Goal: Communication & Community: Answer question/provide support

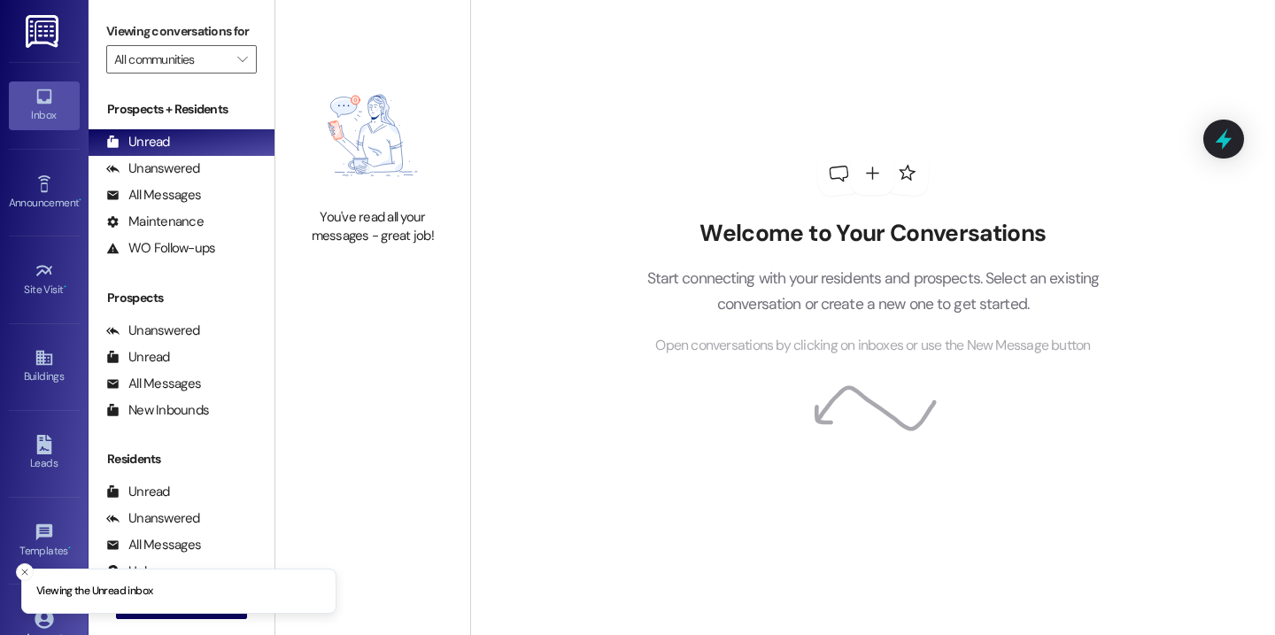
scroll to position [120, 0]
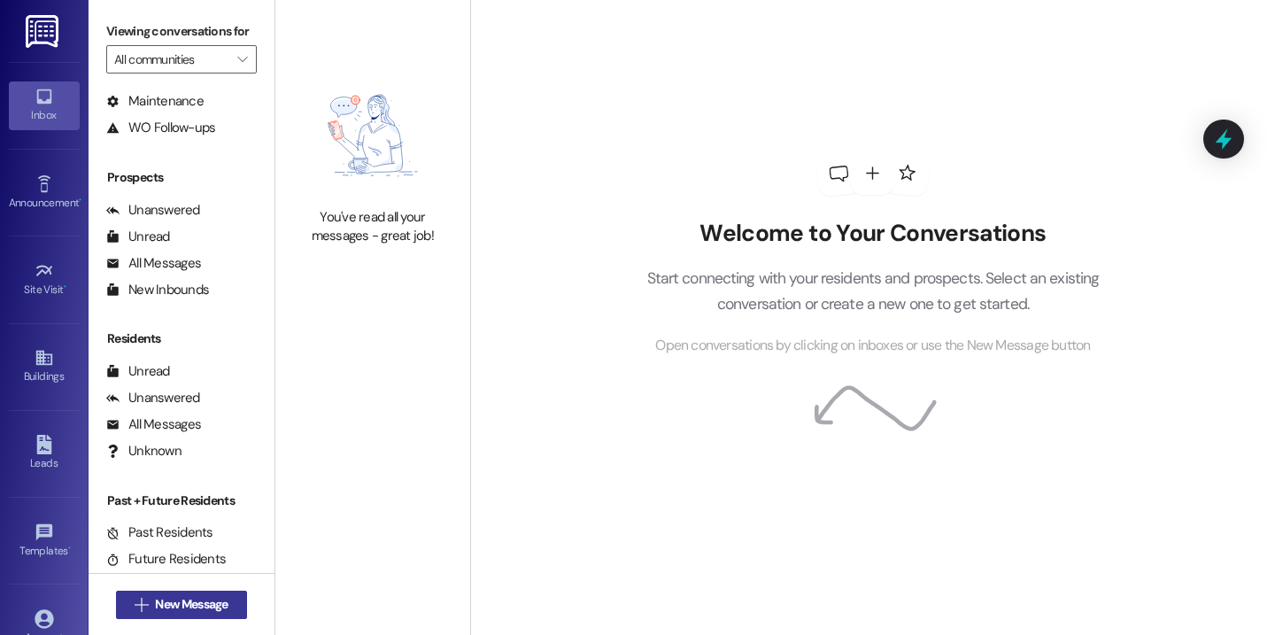
click at [186, 608] on span "New Message" at bounding box center [191, 604] width 73 height 19
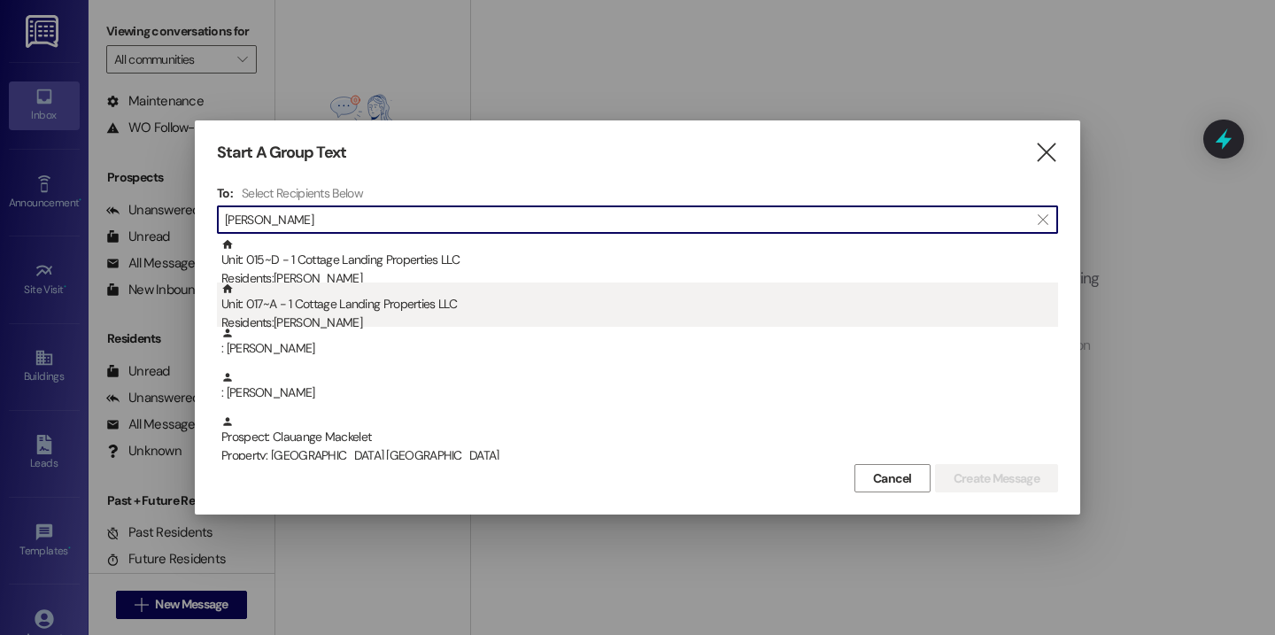
type input "[PERSON_NAME]"
click at [416, 305] on div "Unit: 017~A - 1 Cottage Landing Properties LLC Residents: [PERSON_NAME]" at bounding box center [639, 307] width 837 height 50
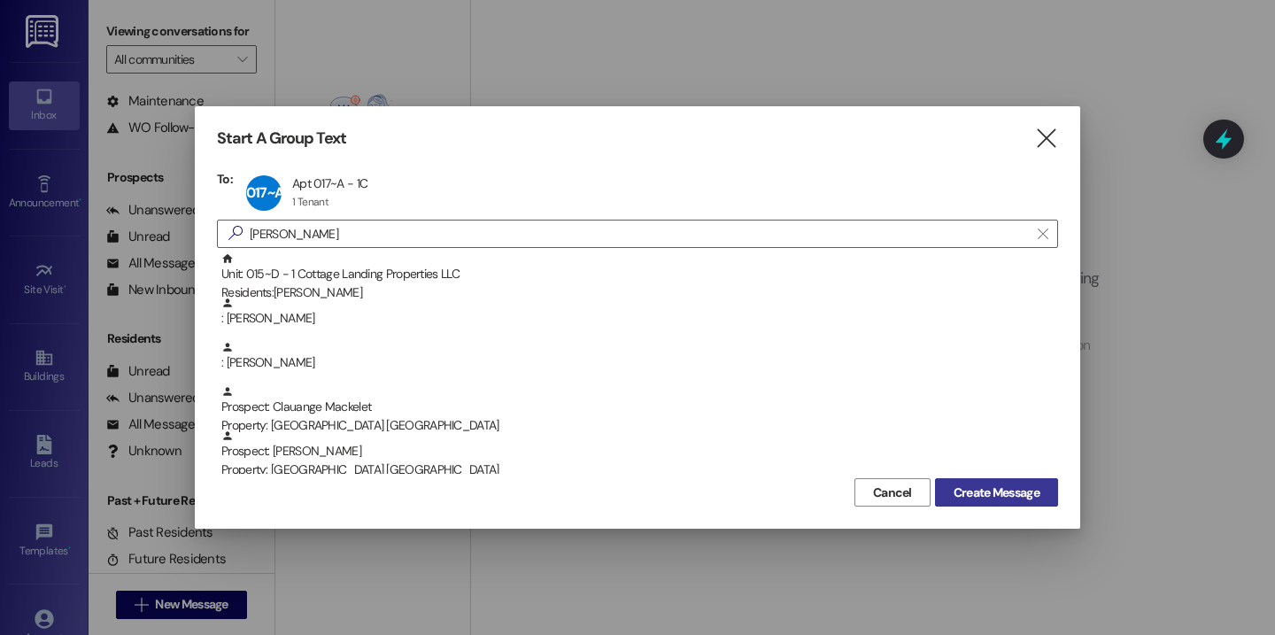
click at [944, 484] on button "Create Message" at bounding box center [996, 492] width 123 height 28
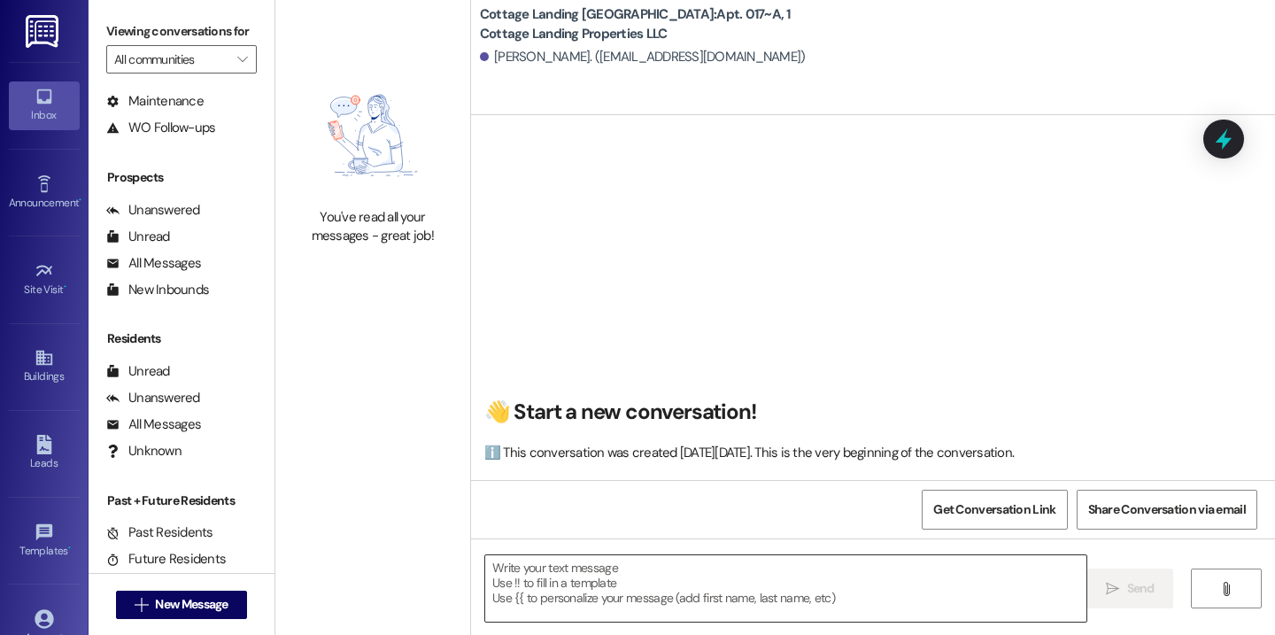
click at [501, 569] on textarea at bounding box center [785, 588] width 601 height 66
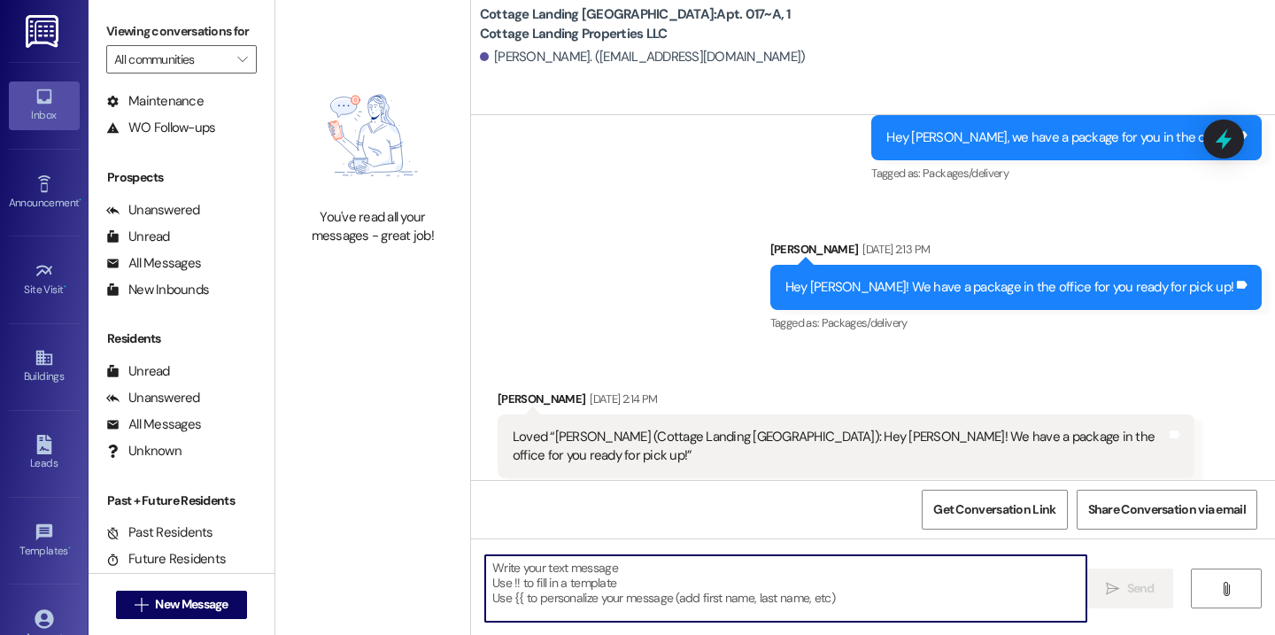
scroll to position [55688, 0]
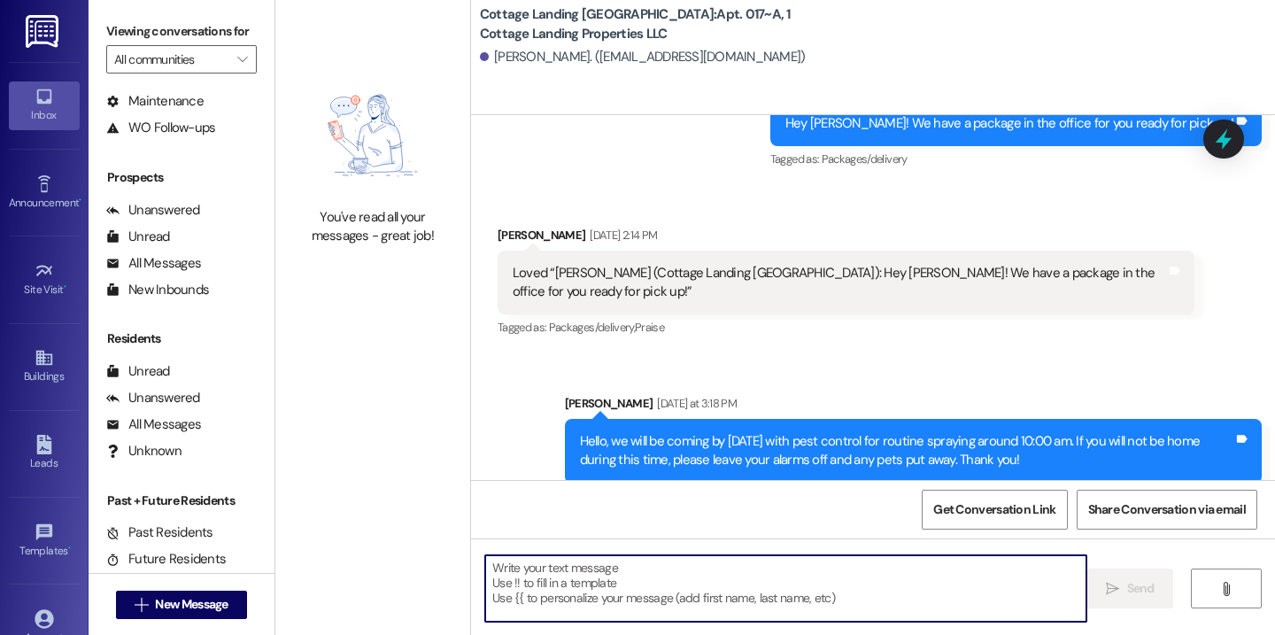
paste textarea "Hey {{first_name}}, we have a package for you in the office!"
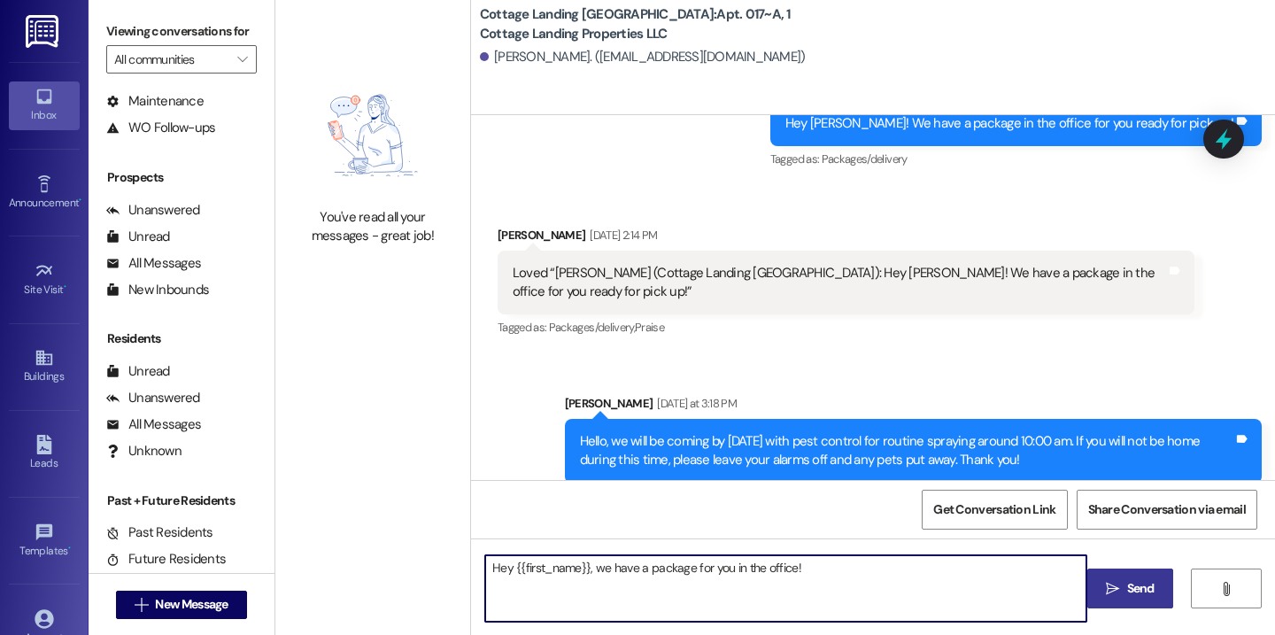
type textarea "Hey {{first_name}}, we have a package for you in the office!"
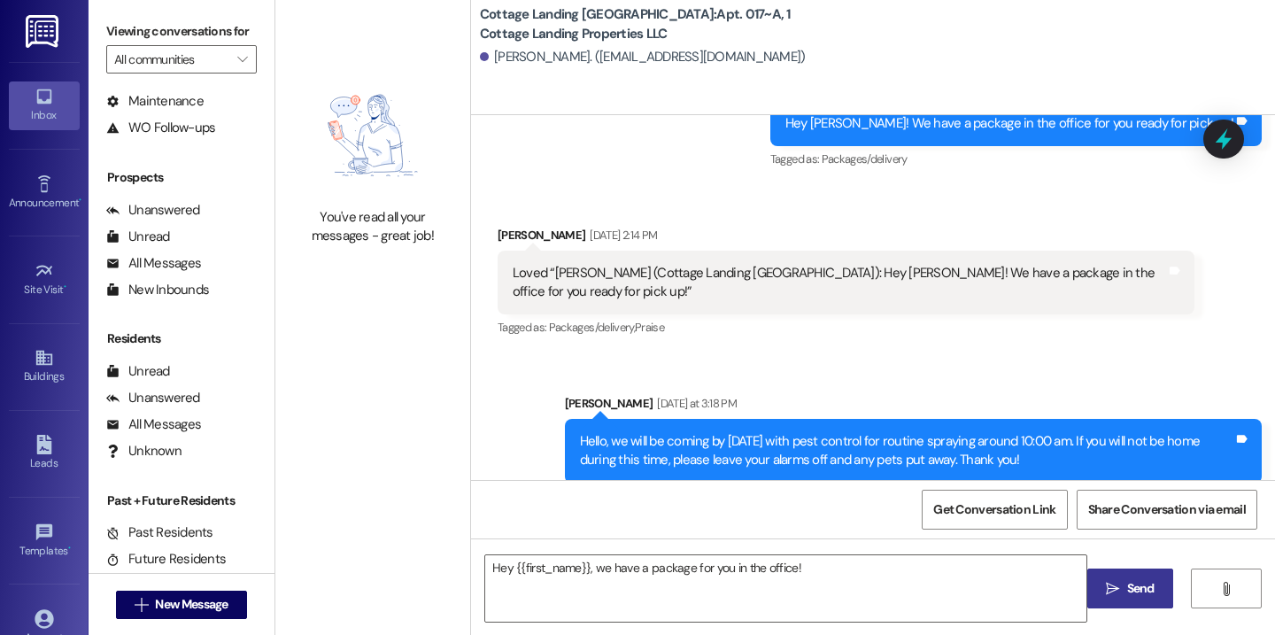
click at [1117, 582] on icon "" at bounding box center [1112, 589] width 13 height 14
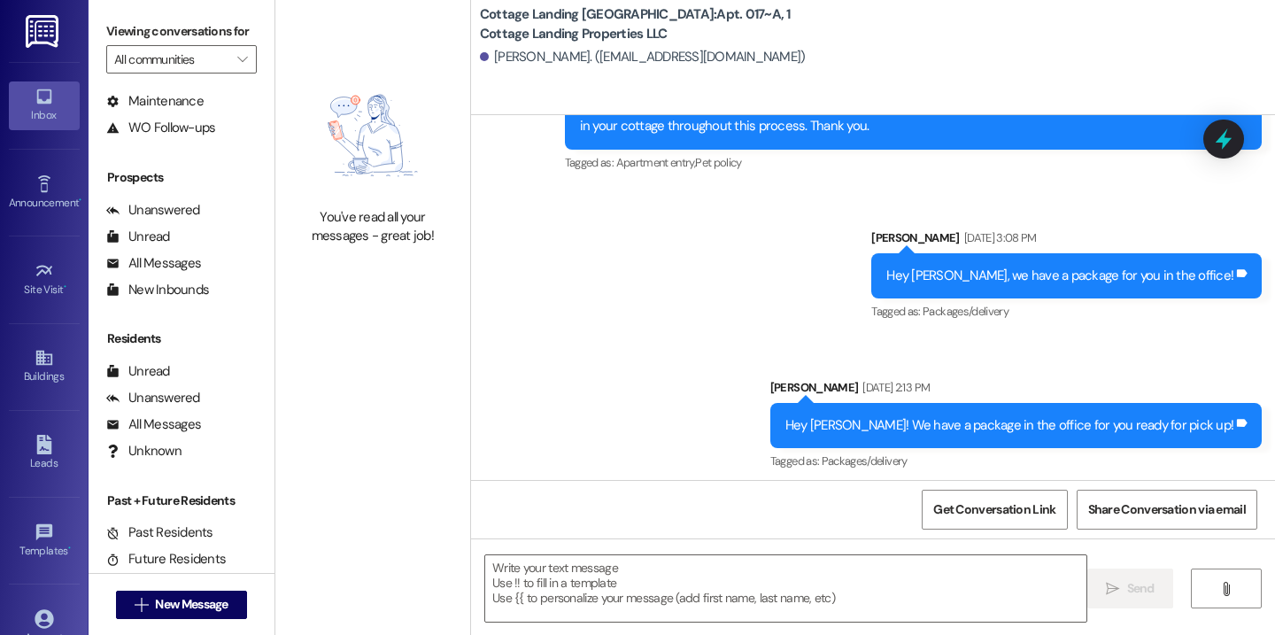
scroll to position [55336, 0]
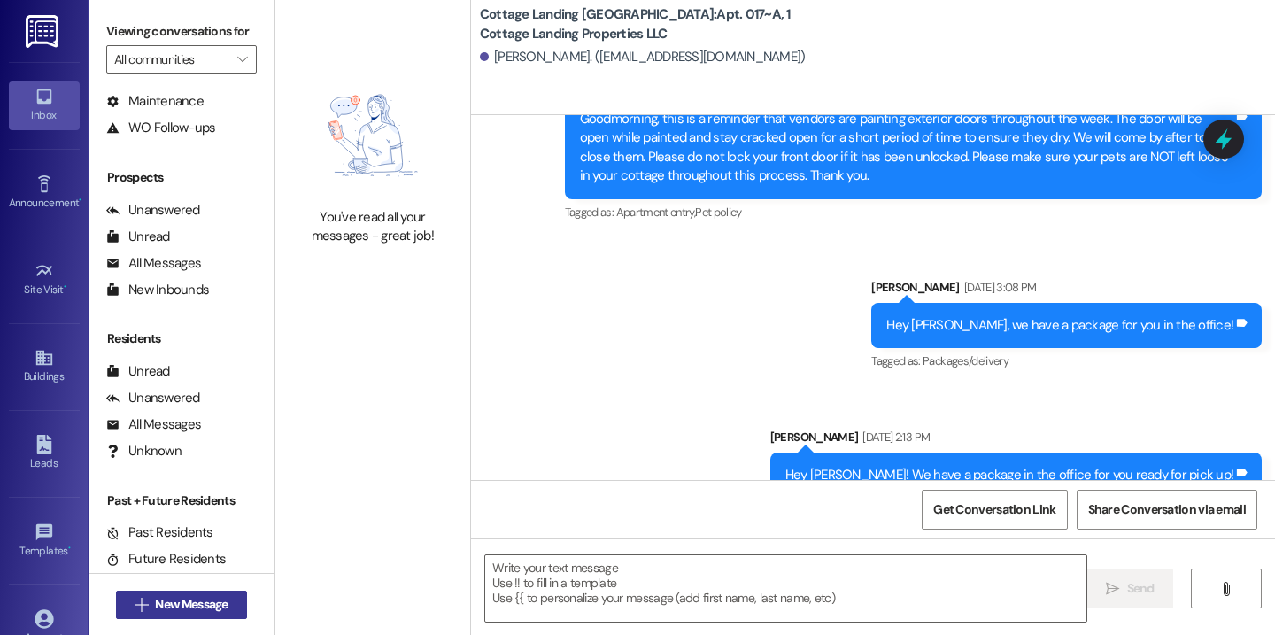
click at [205, 598] on span "New Message" at bounding box center [191, 604] width 73 height 19
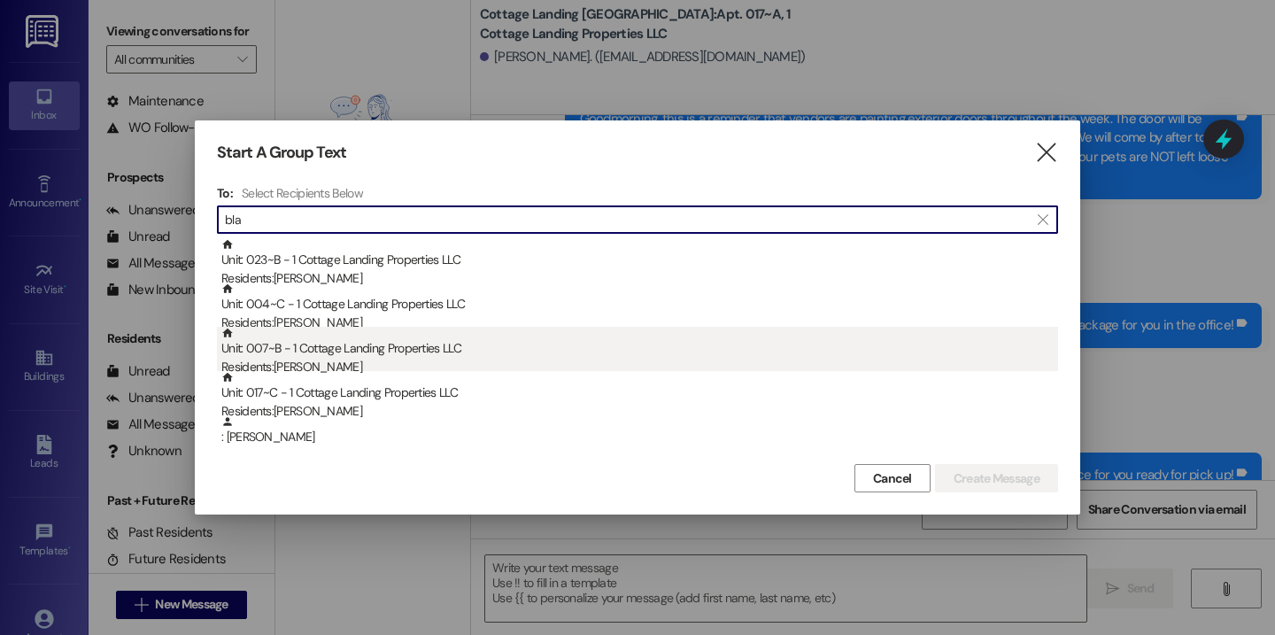
type input "bla"
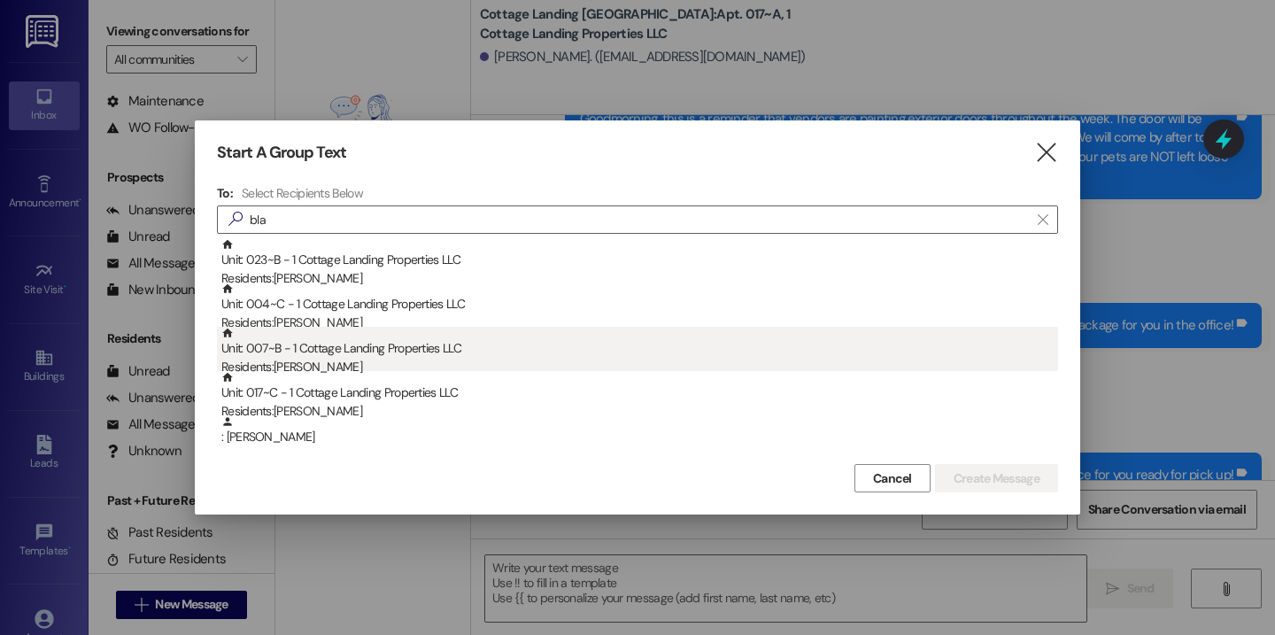
click at [370, 369] on div "Residents: [PERSON_NAME]" at bounding box center [639, 367] width 837 height 19
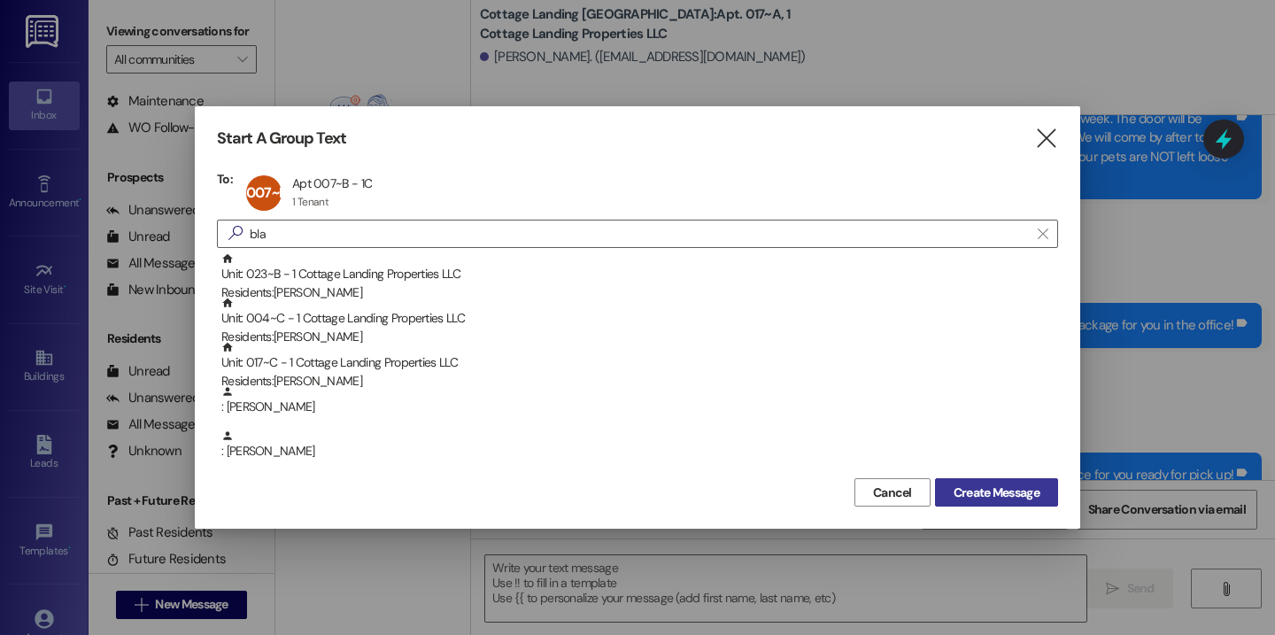
click at [980, 501] on span "Create Message" at bounding box center [997, 492] width 86 height 19
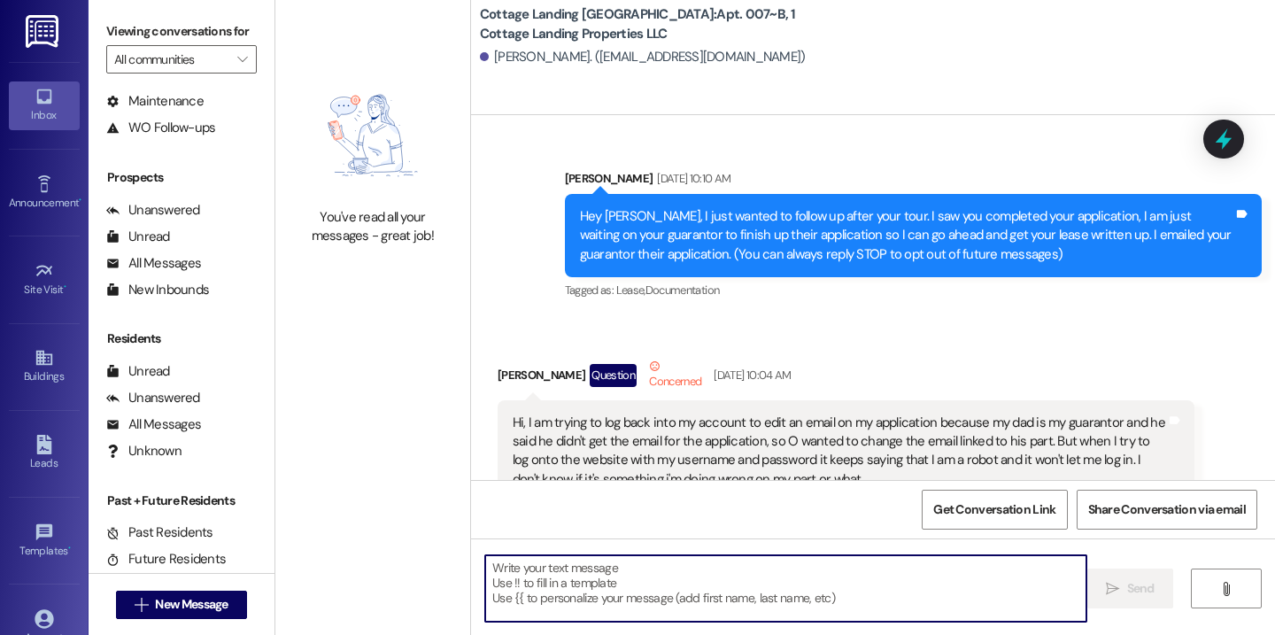
scroll to position [43880, 0]
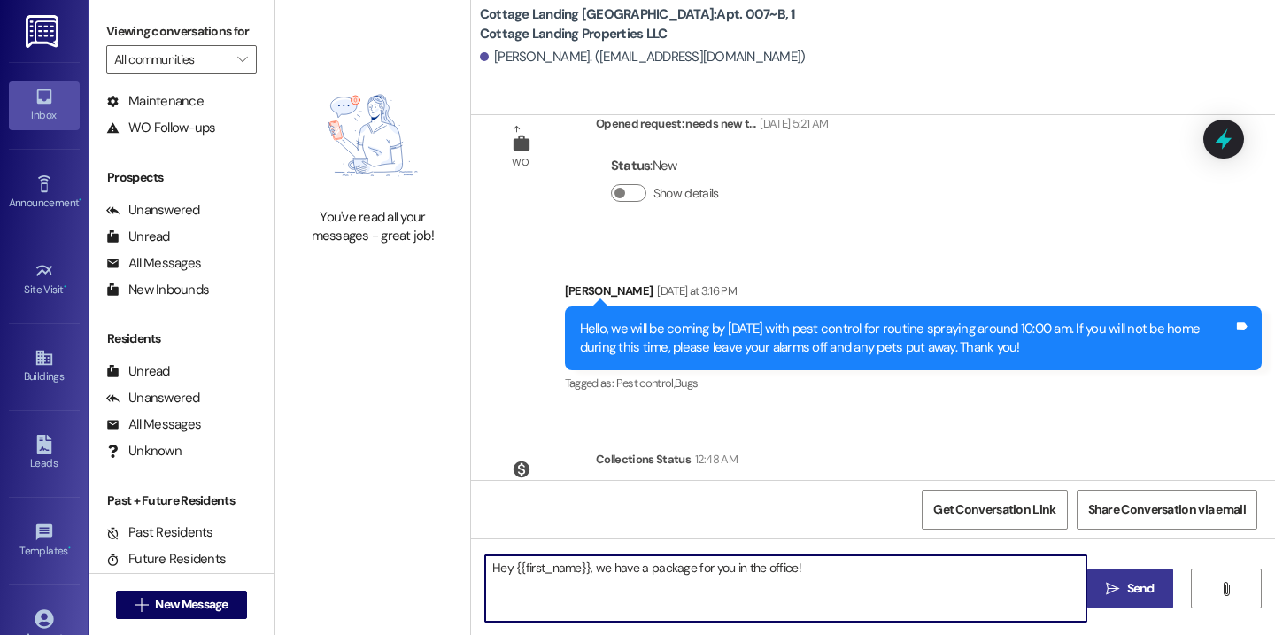
type textarea "Hey {{first_name}}, we have a package for you in the office!"
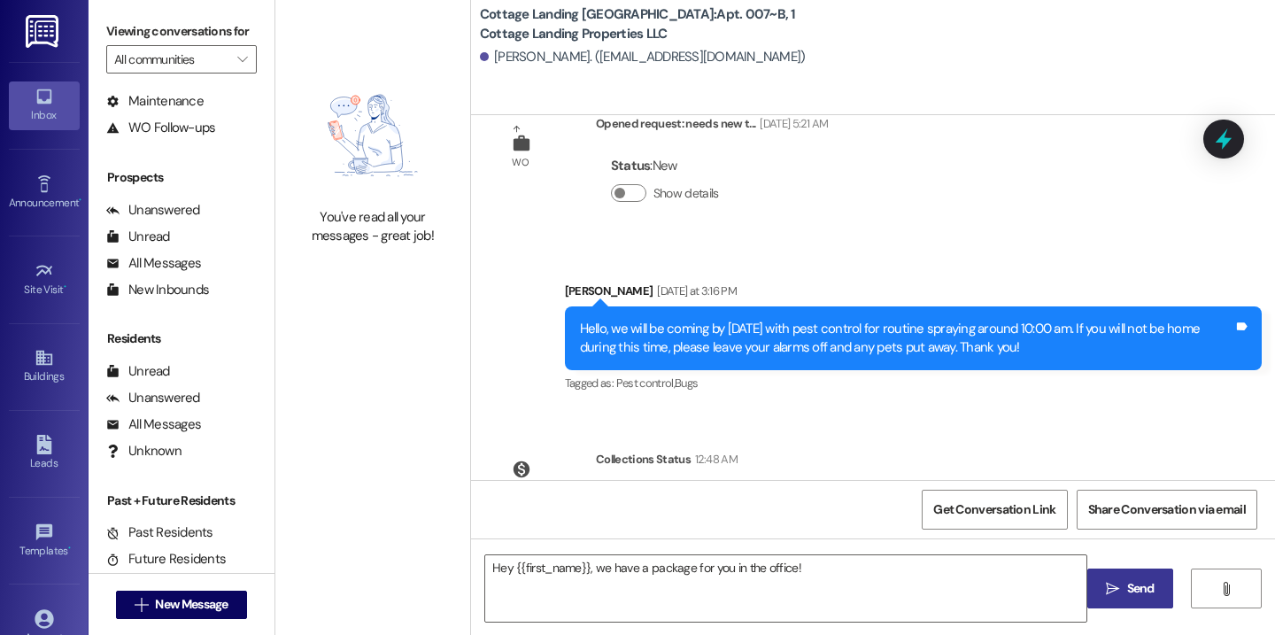
click at [1150, 591] on span "Send" at bounding box center [1140, 588] width 27 height 19
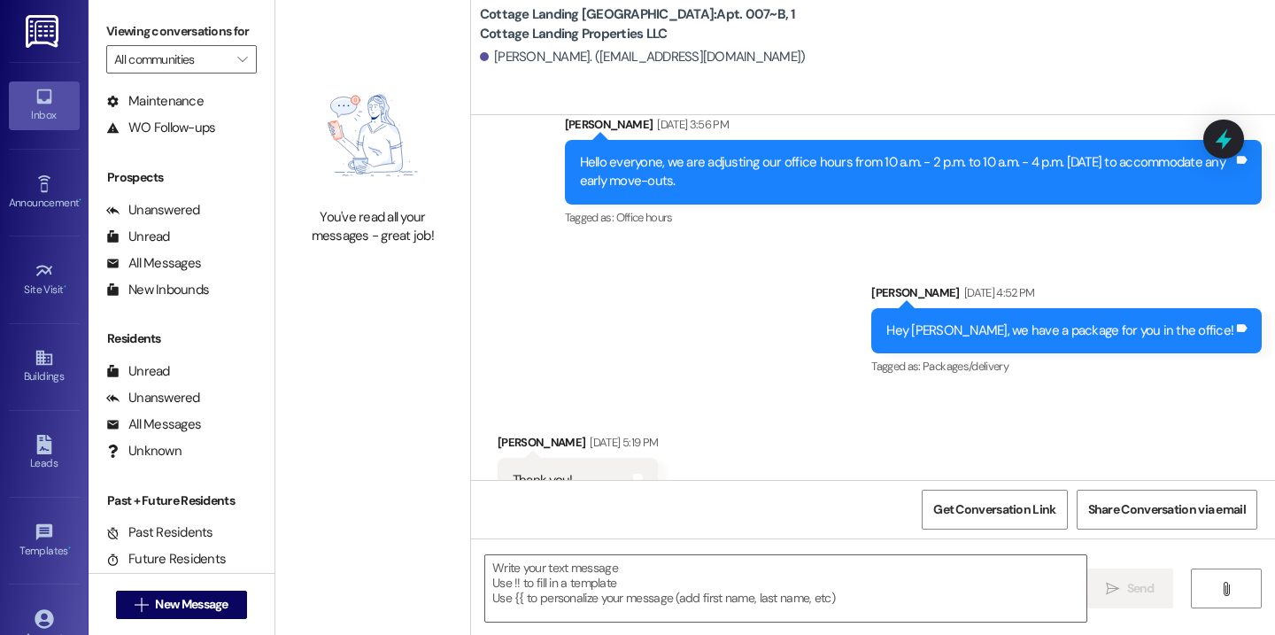
scroll to position [42028, 0]
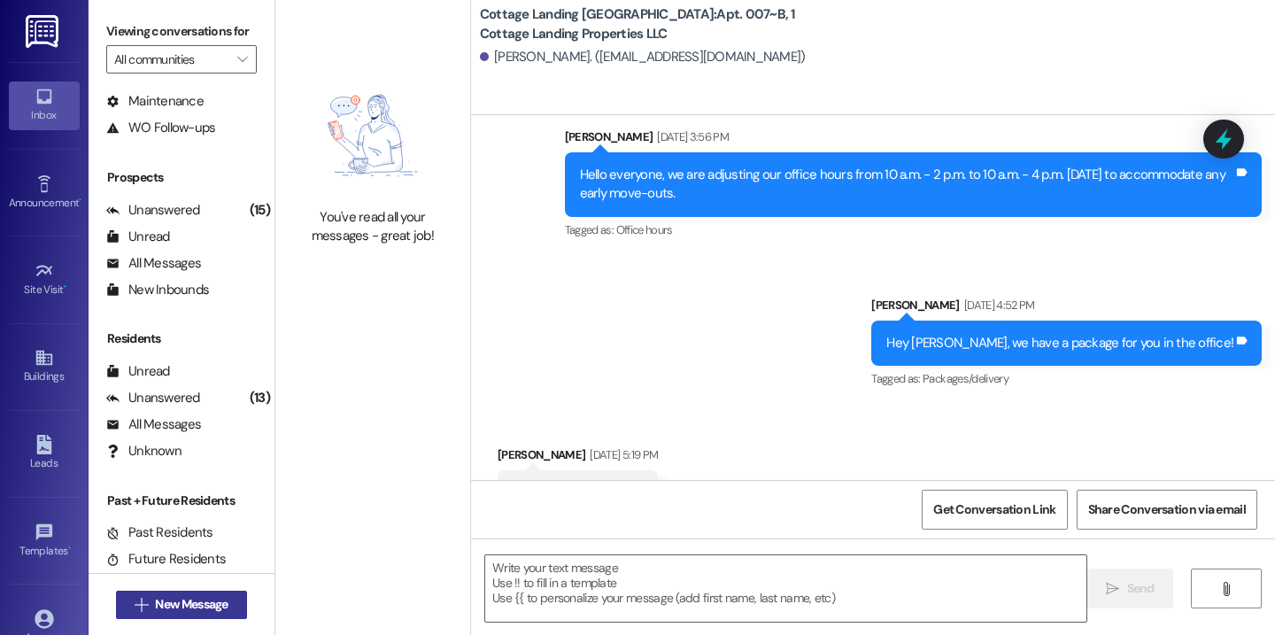
click at [155, 608] on span "New Message" at bounding box center [191, 604] width 73 height 19
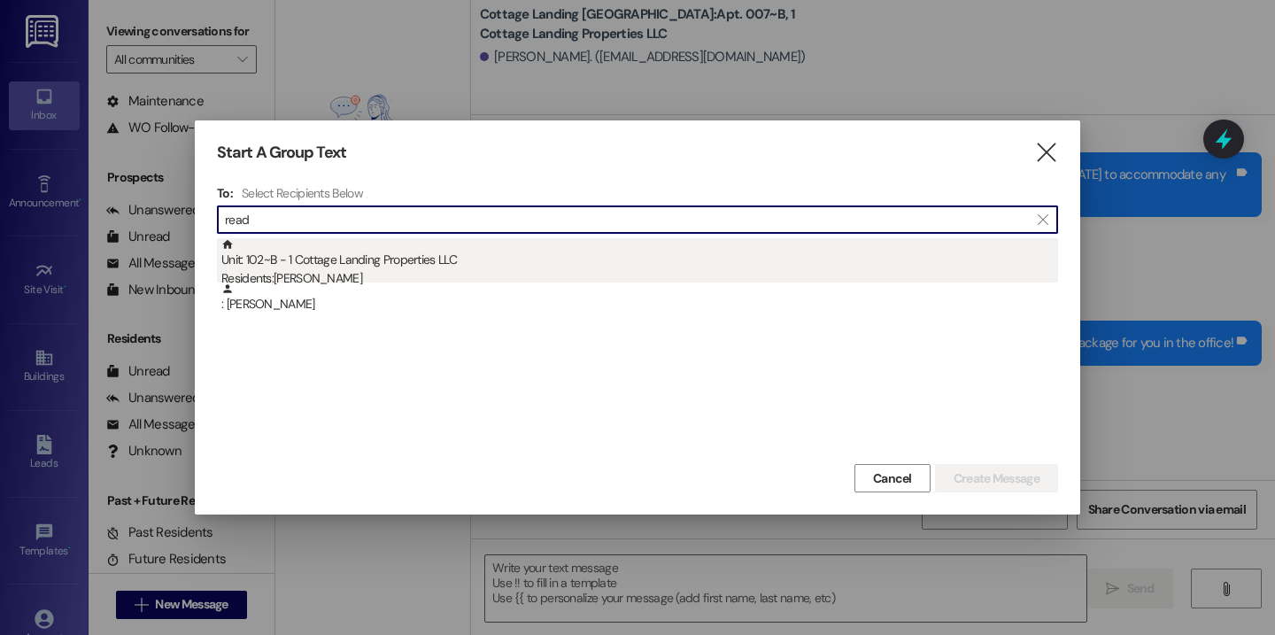
type input "read"
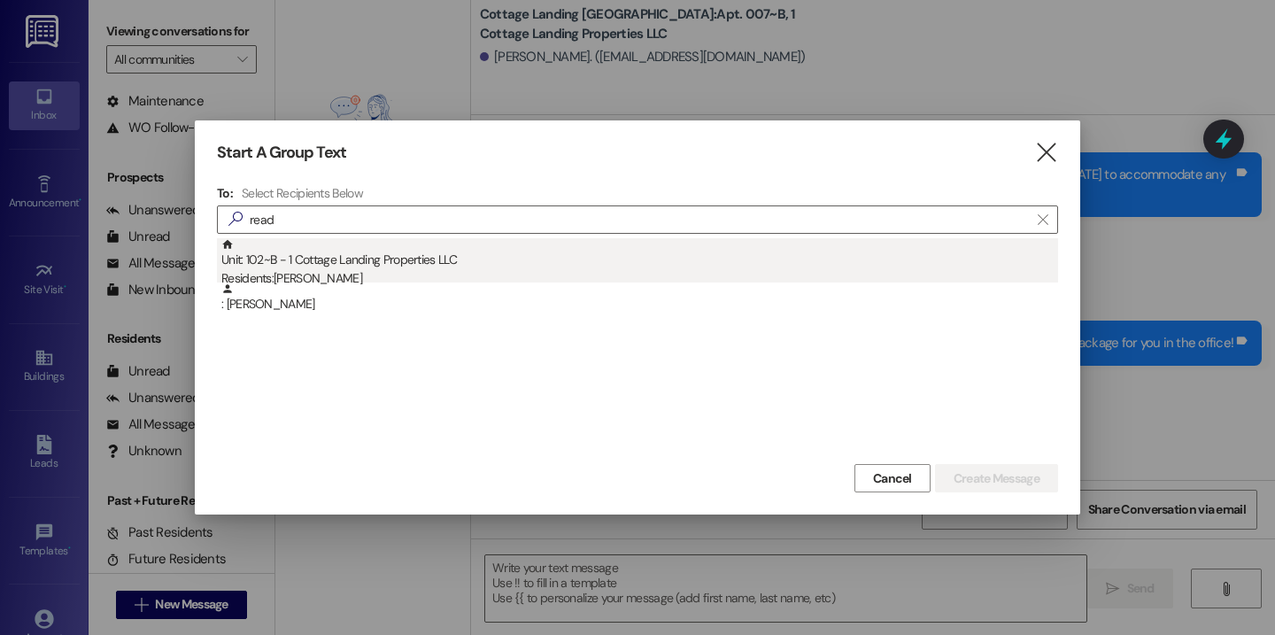
click at [378, 260] on div "Unit: 102~B - 1 Cottage Landing Properties LLC Residents: [PERSON_NAME]" at bounding box center [639, 263] width 837 height 50
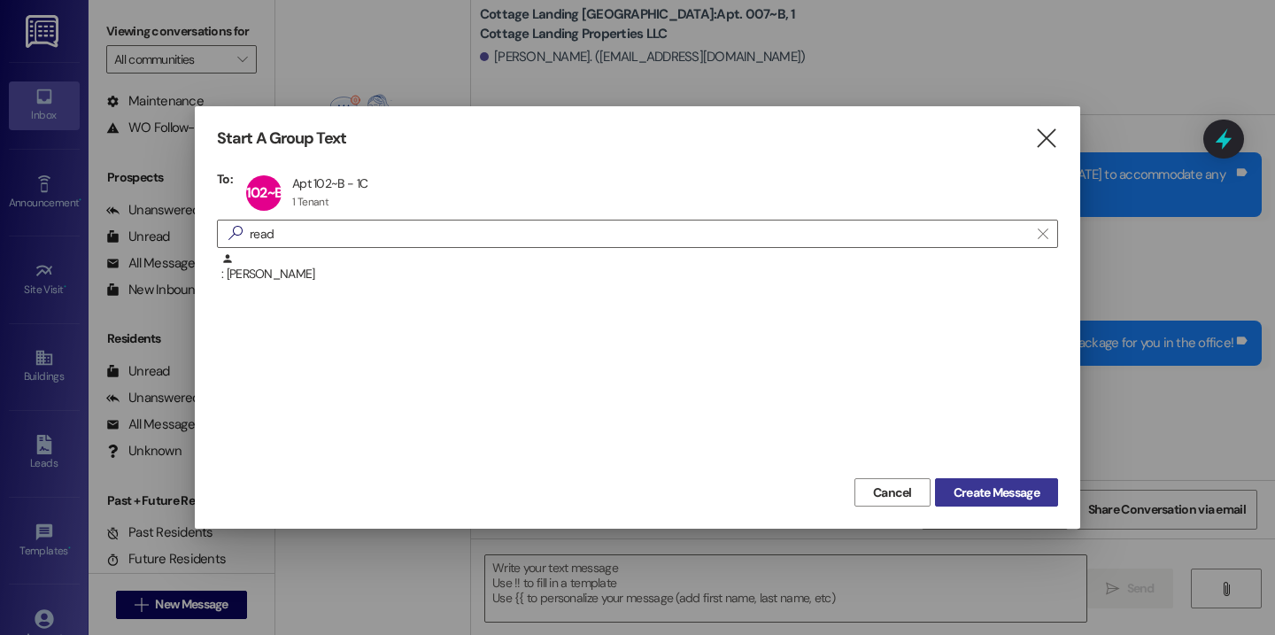
click at [1014, 500] on span "Create Message" at bounding box center [997, 492] width 86 height 19
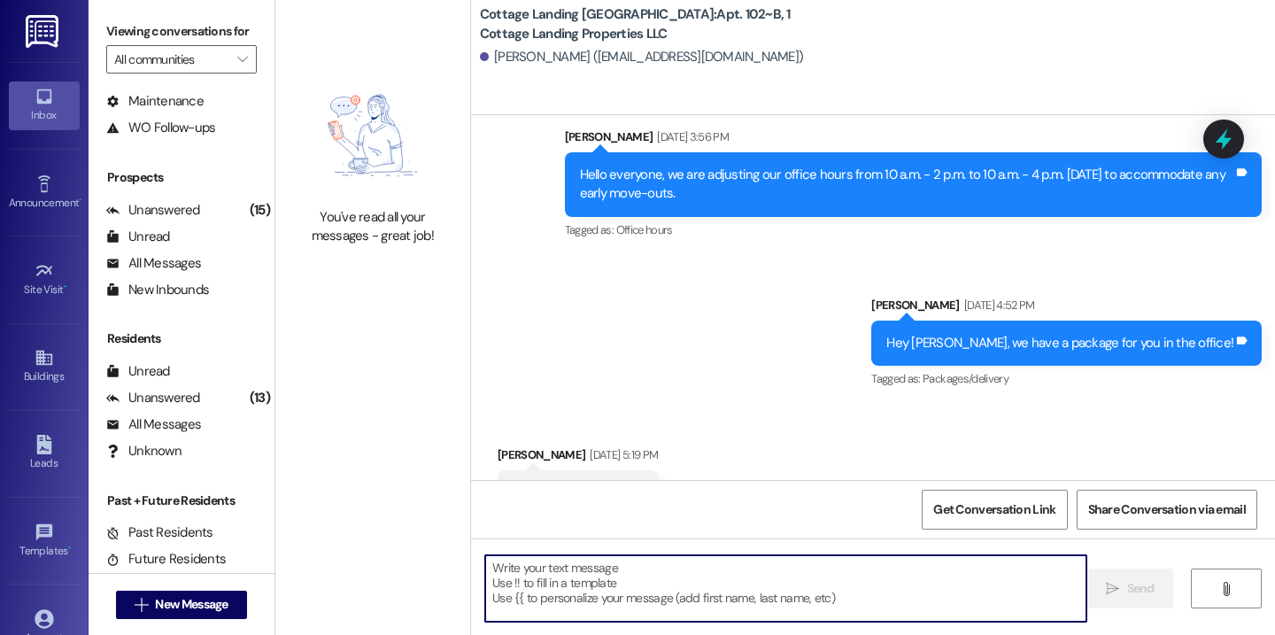
click at [505, 581] on textarea at bounding box center [785, 588] width 601 height 66
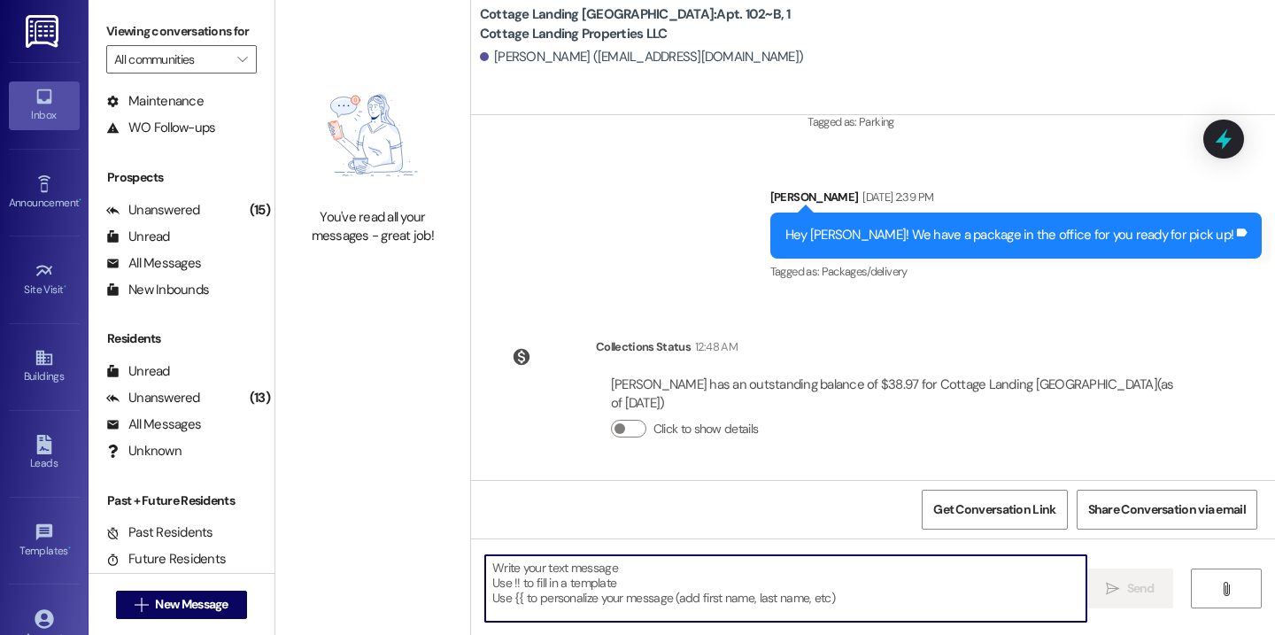
scroll to position [17303, 0]
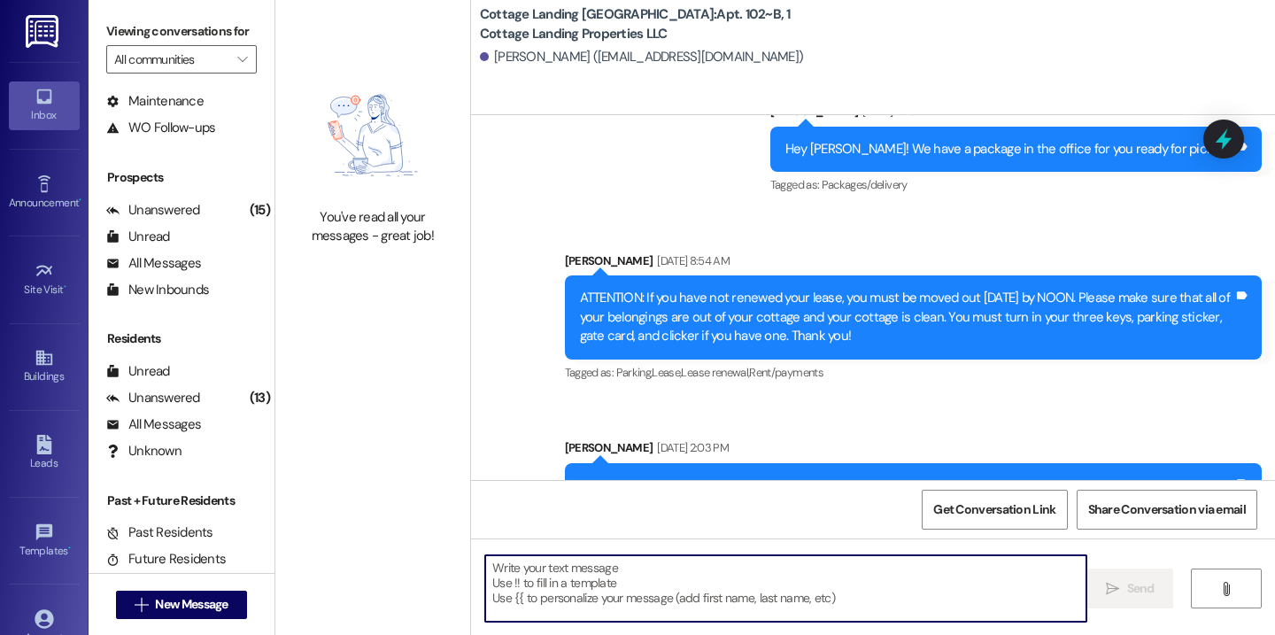
paste textarea "Hey {{first_name}}, we have a package for you in the office!"
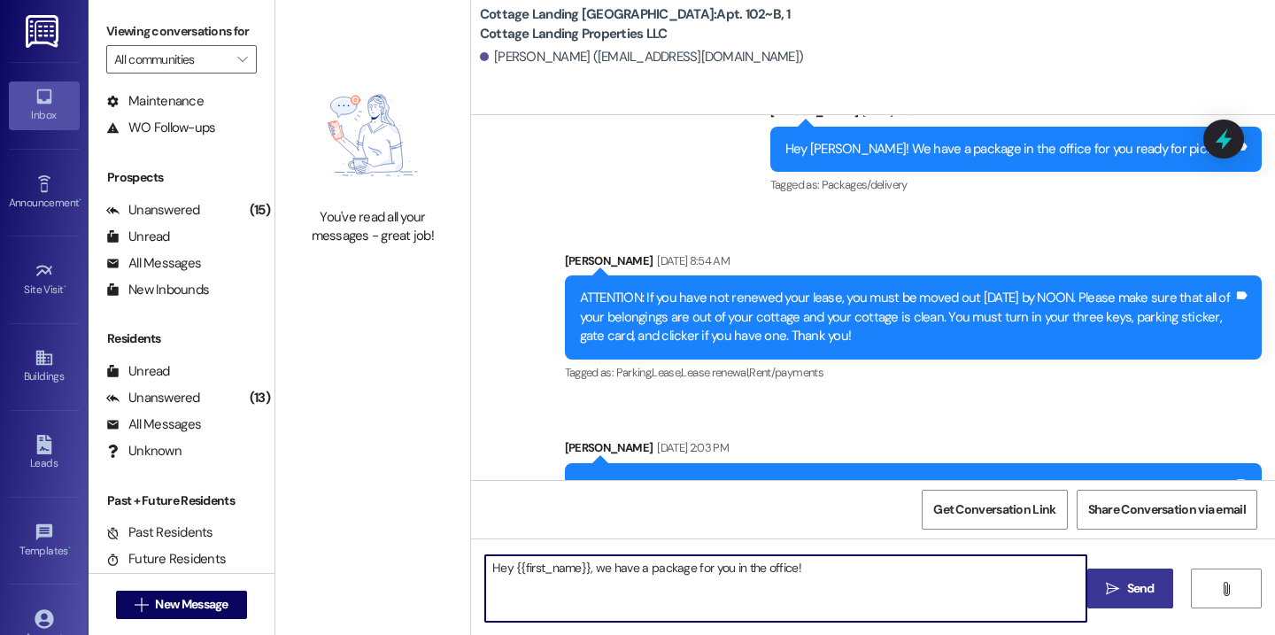
type textarea "Hey {{first_name}}, we have a package for you in the office!"
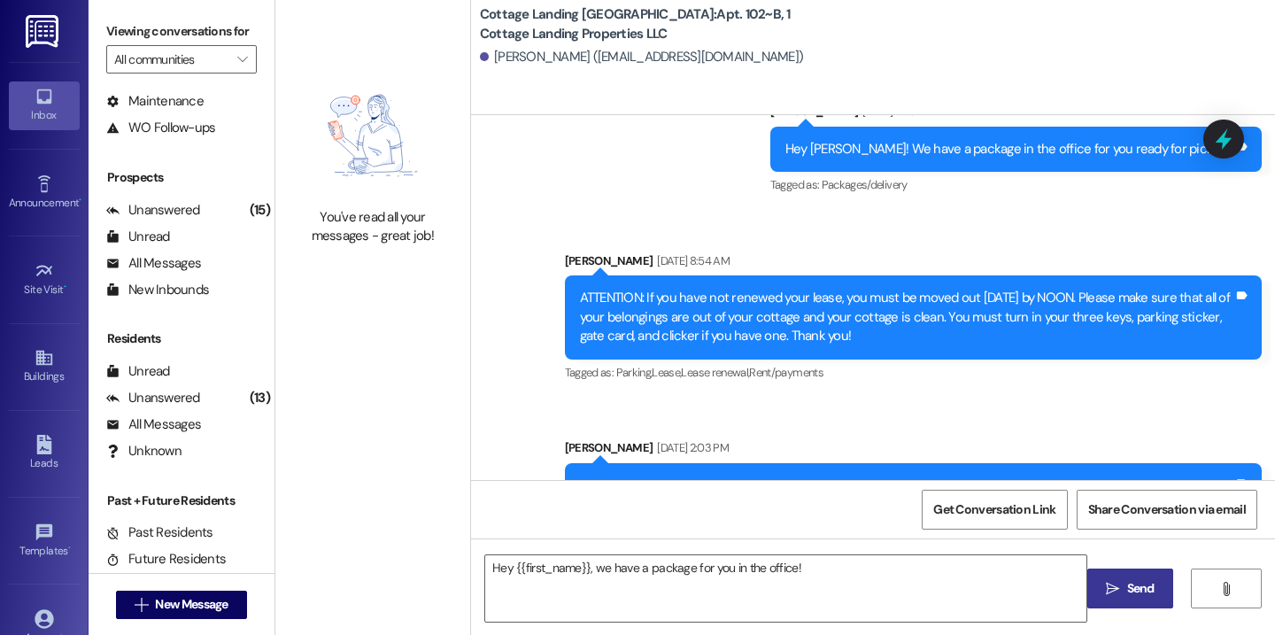
click at [1127, 589] on span "Send" at bounding box center [1140, 588] width 27 height 19
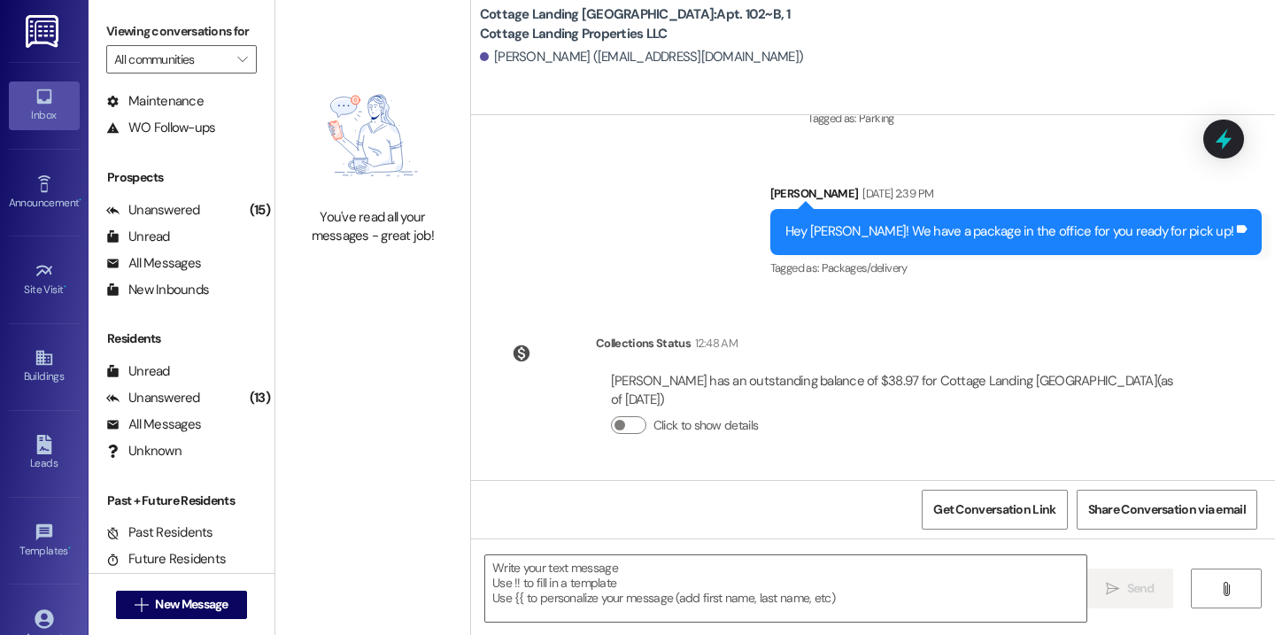
scroll to position [18606, 0]
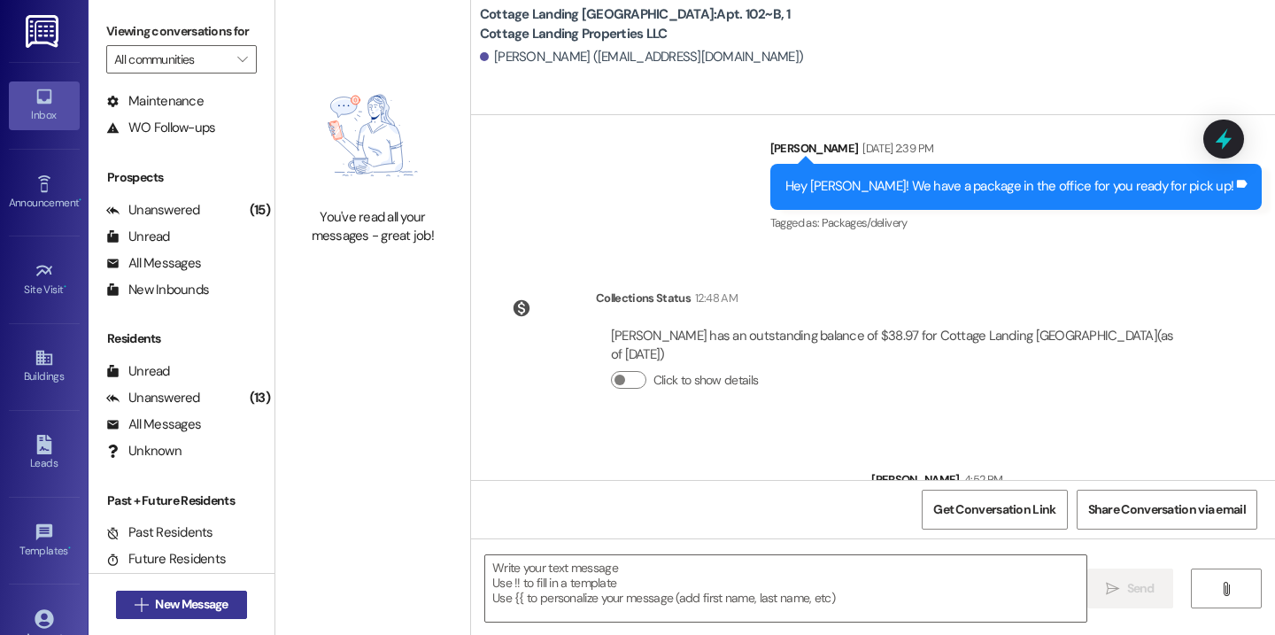
click at [231, 602] on button " New Message" at bounding box center [181, 605] width 131 height 28
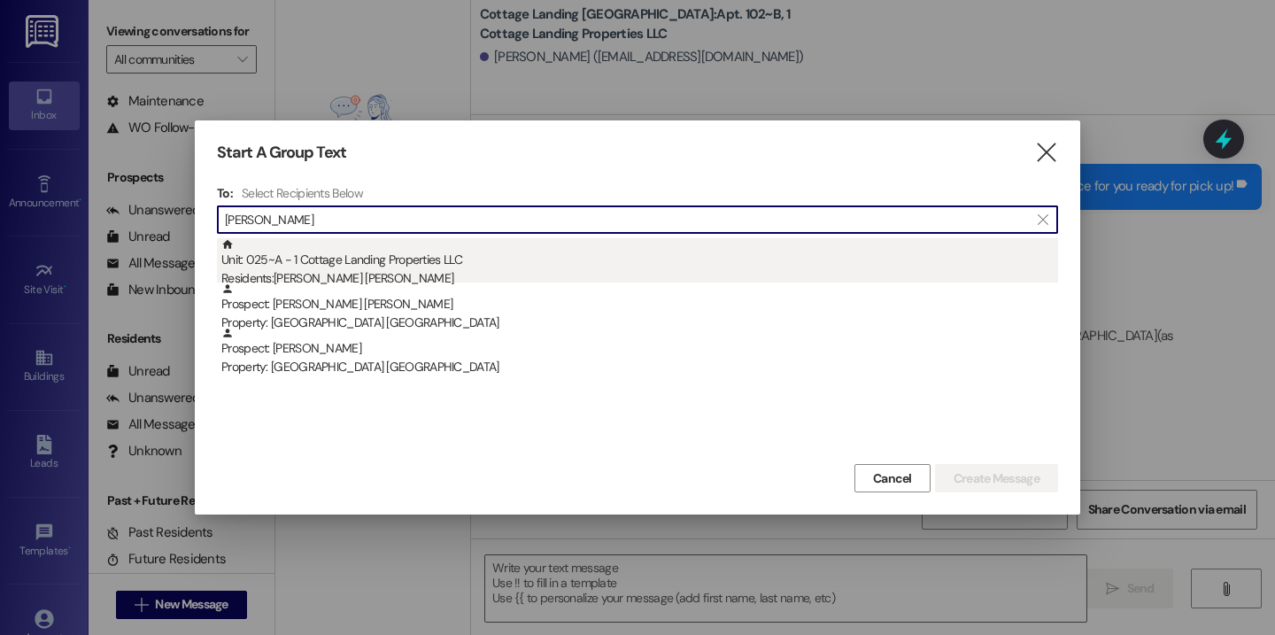
type input "[PERSON_NAME]"
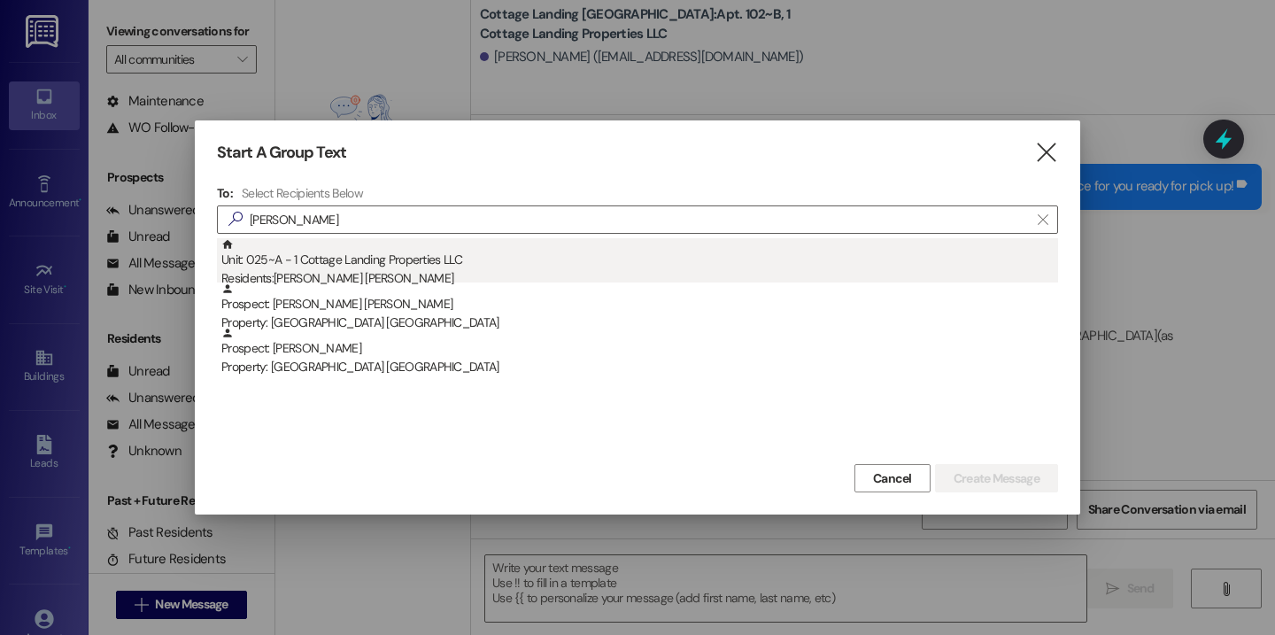
click at [328, 265] on div "Unit: 025~A - 1 Cottage Landing Properties LLC Residents: [PERSON_NAME][GEOGRAP…" at bounding box center [639, 263] width 837 height 50
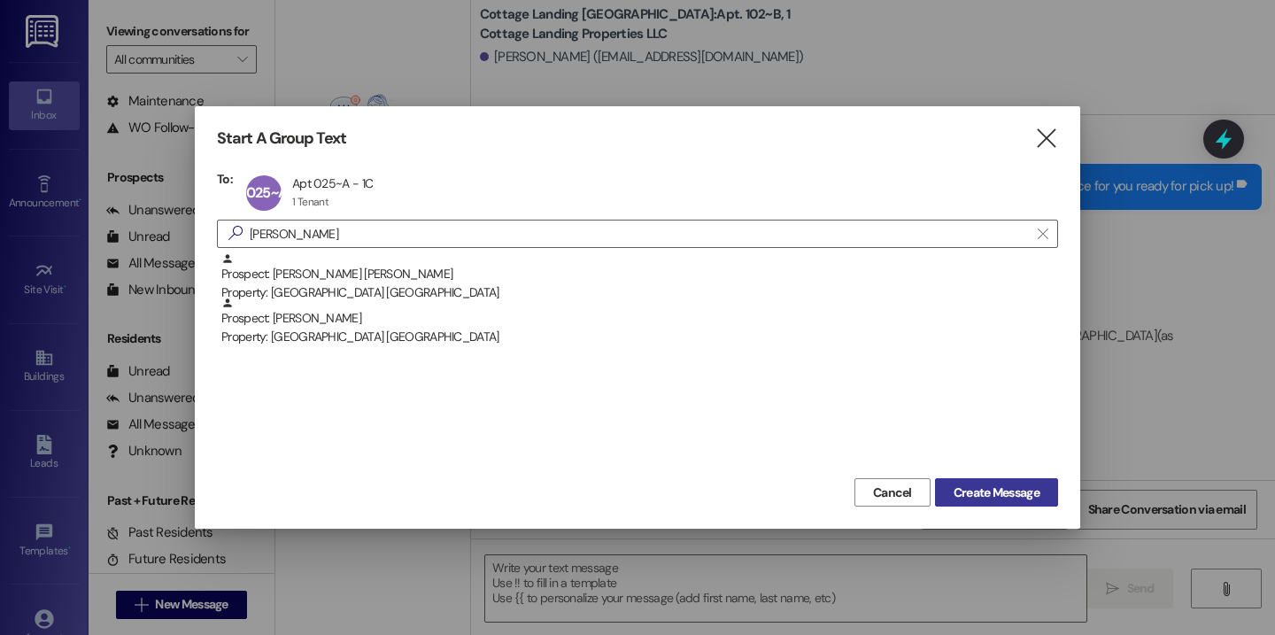
click at [989, 495] on span "Create Message" at bounding box center [997, 492] width 86 height 19
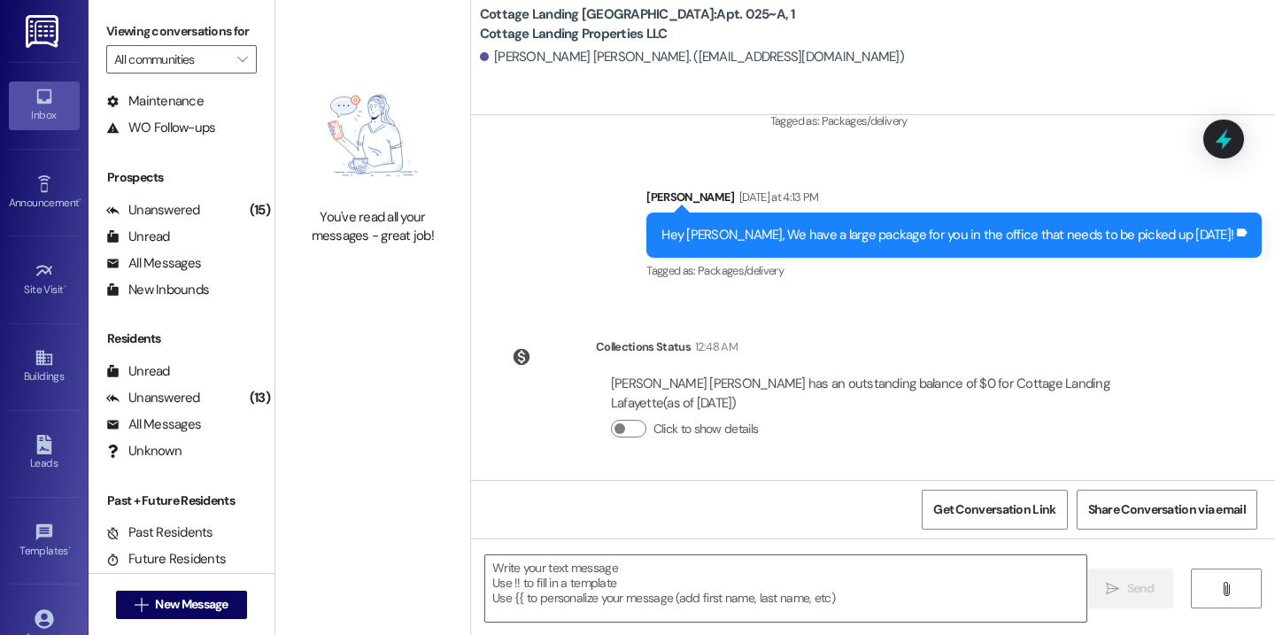
scroll to position [1775, 0]
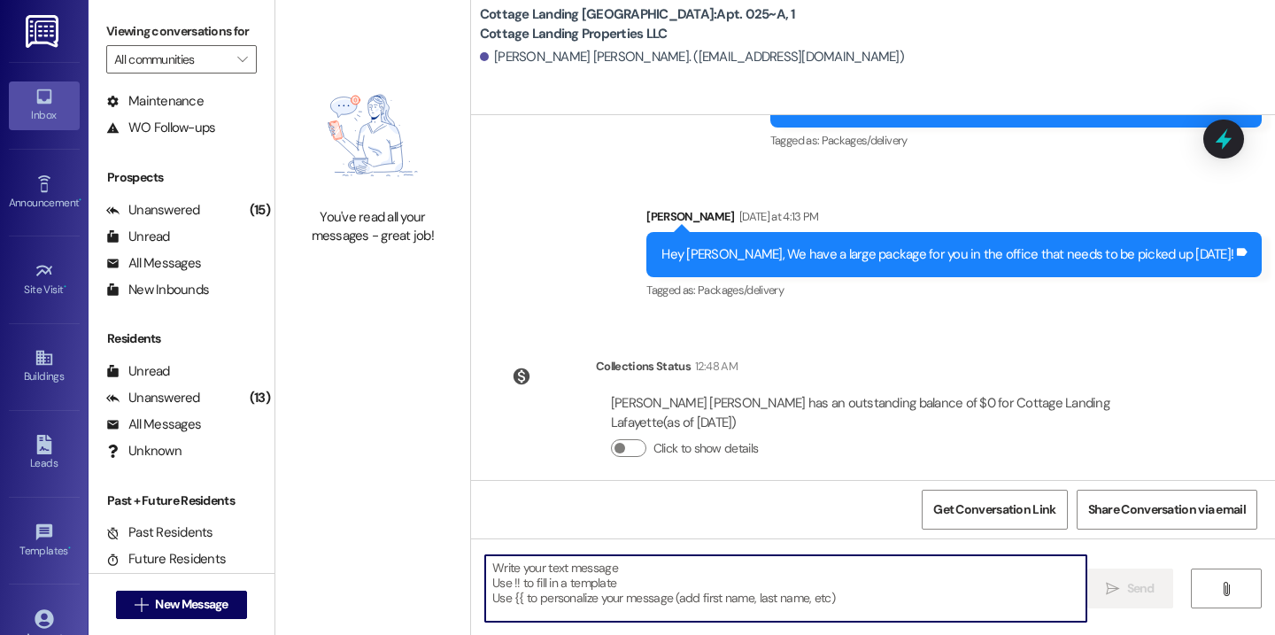
click at [539, 590] on textarea at bounding box center [785, 588] width 601 height 66
paste textarea "Hey {{first_name}}, we have a package for you in the office!"
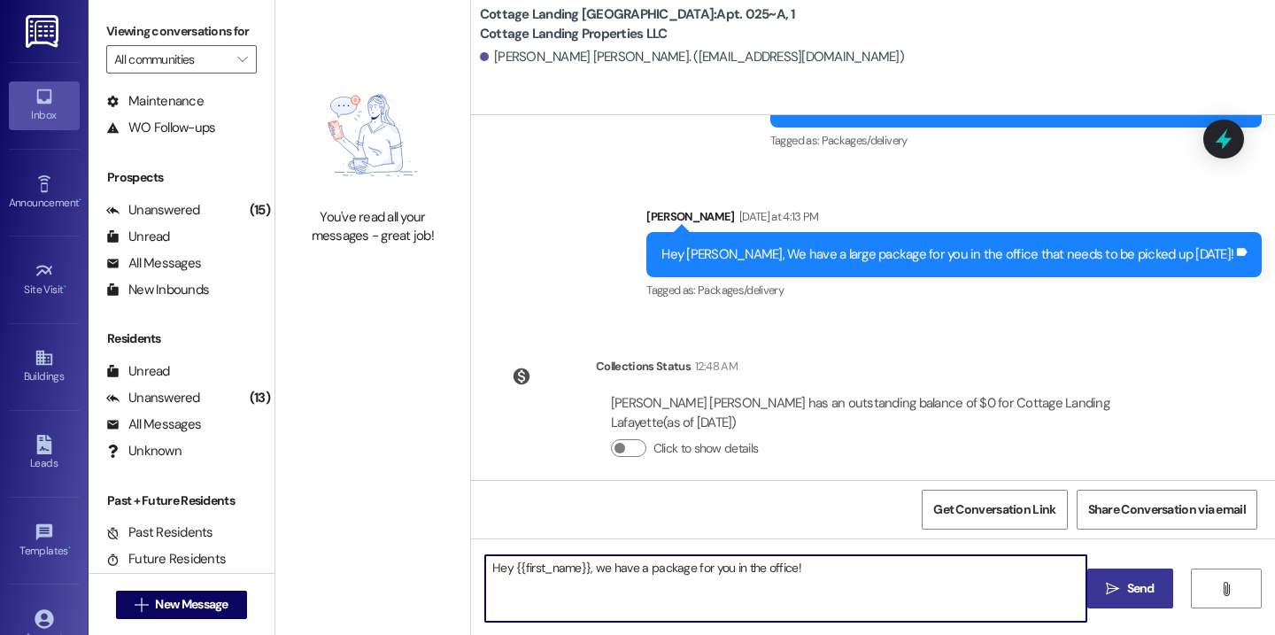
type textarea "Hey {{first_name}}, we have a package for you in the office!"
click at [1116, 588] on icon "" at bounding box center [1112, 589] width 13 height 14
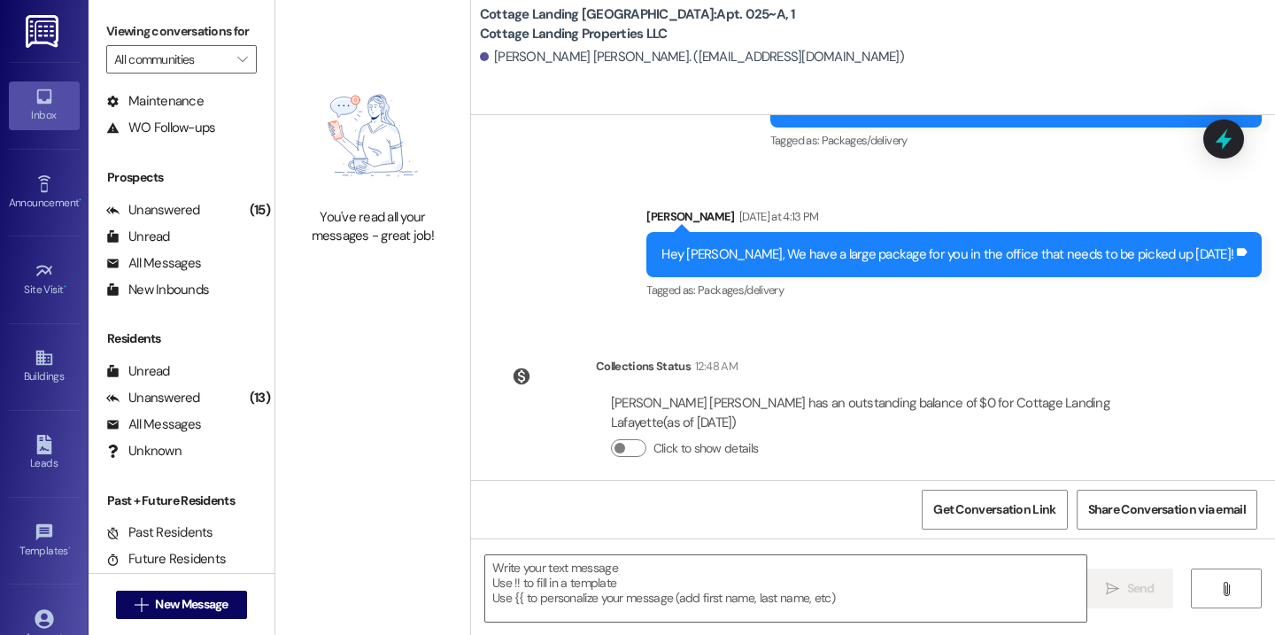
scroll to position [1899, 0]
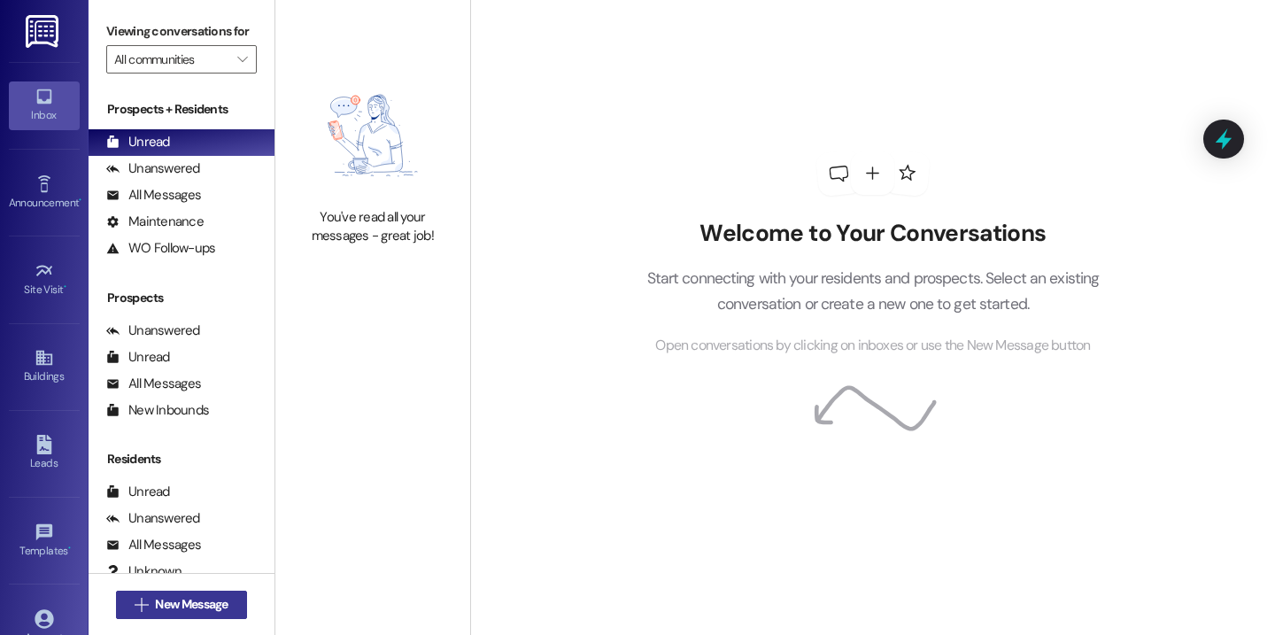
click at [200, 603] on span "New Message" at bounding box center [191, 604] width 73 height 19
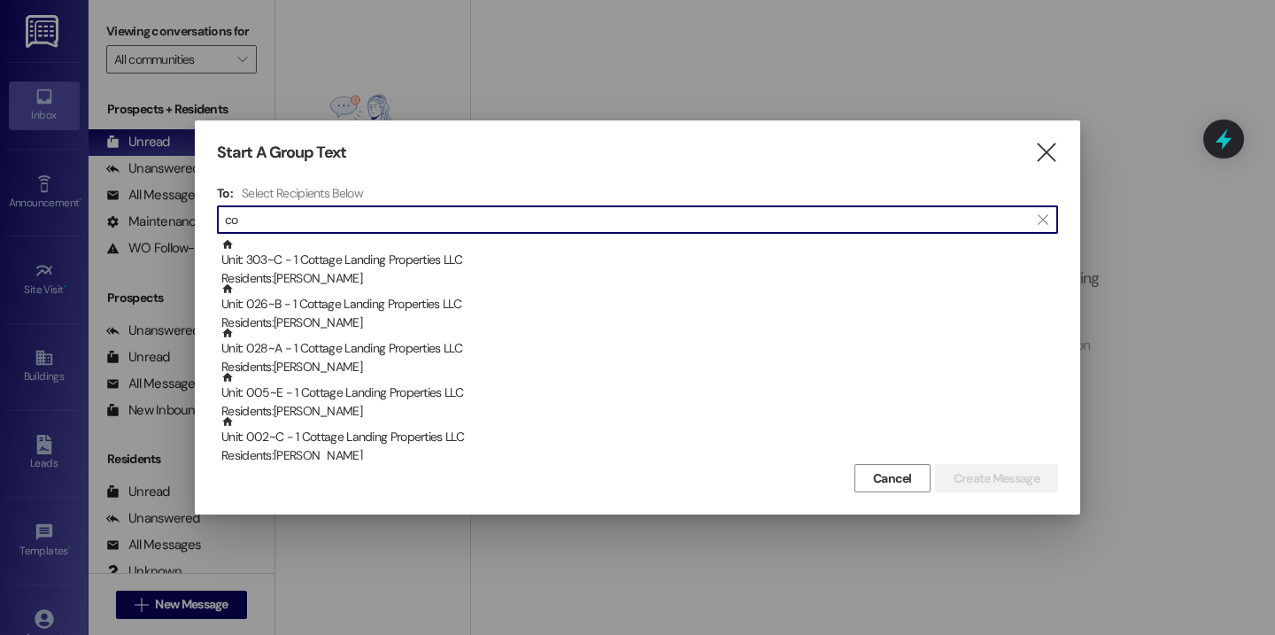
type input "c"
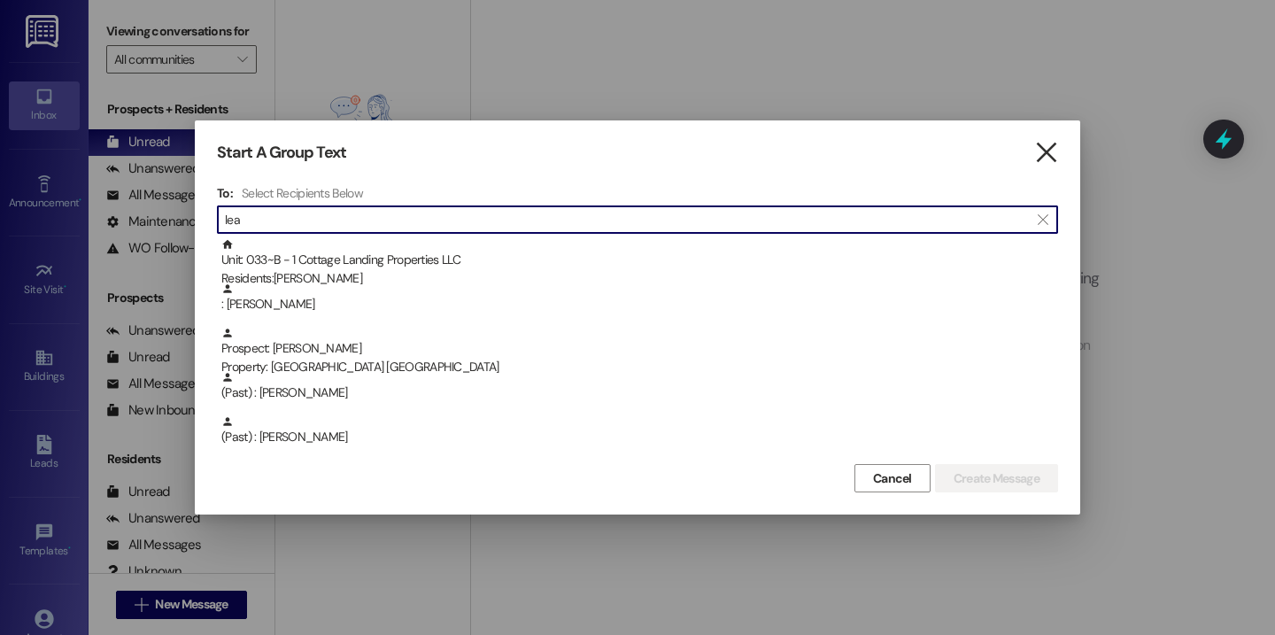
type input "lea"
click at [1037, 154] on icon "" at bounding box center [1046, 152] width 24 height 19
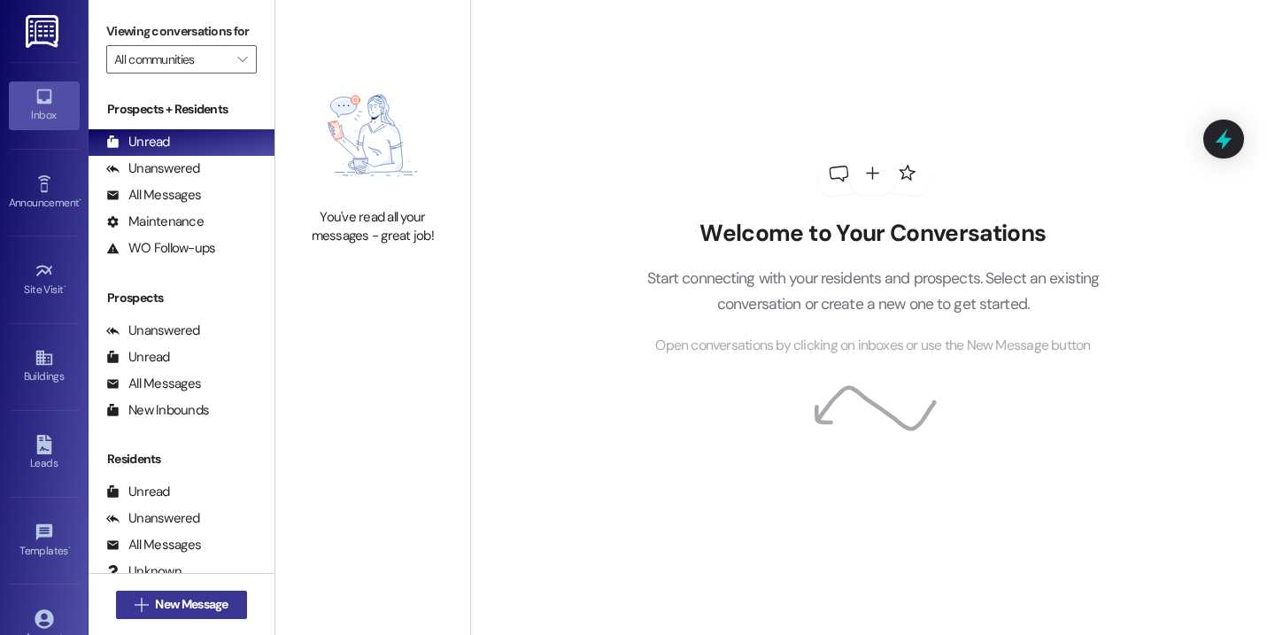
click at [213, 596] on span "New Message" at bounding box center [191, 604] width 73 height 19
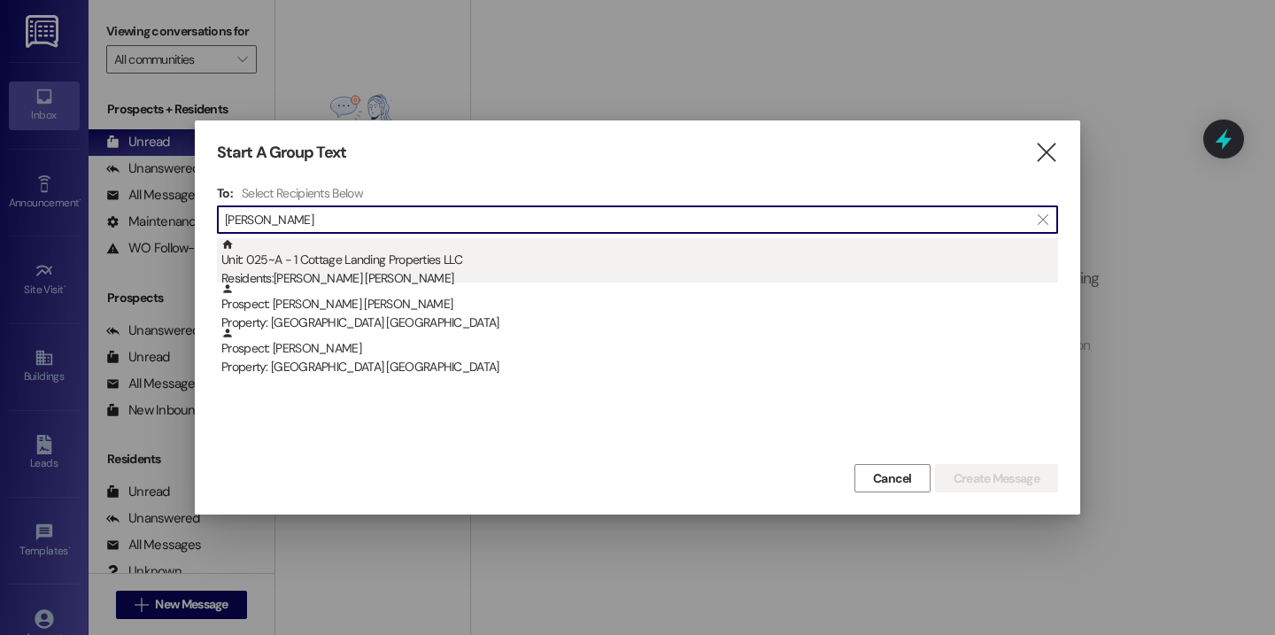
type input "sutt"
click at [397, 276] on div "Residents: Sutton Kennedy" at bounding box center [639, 278] width 837 height 19
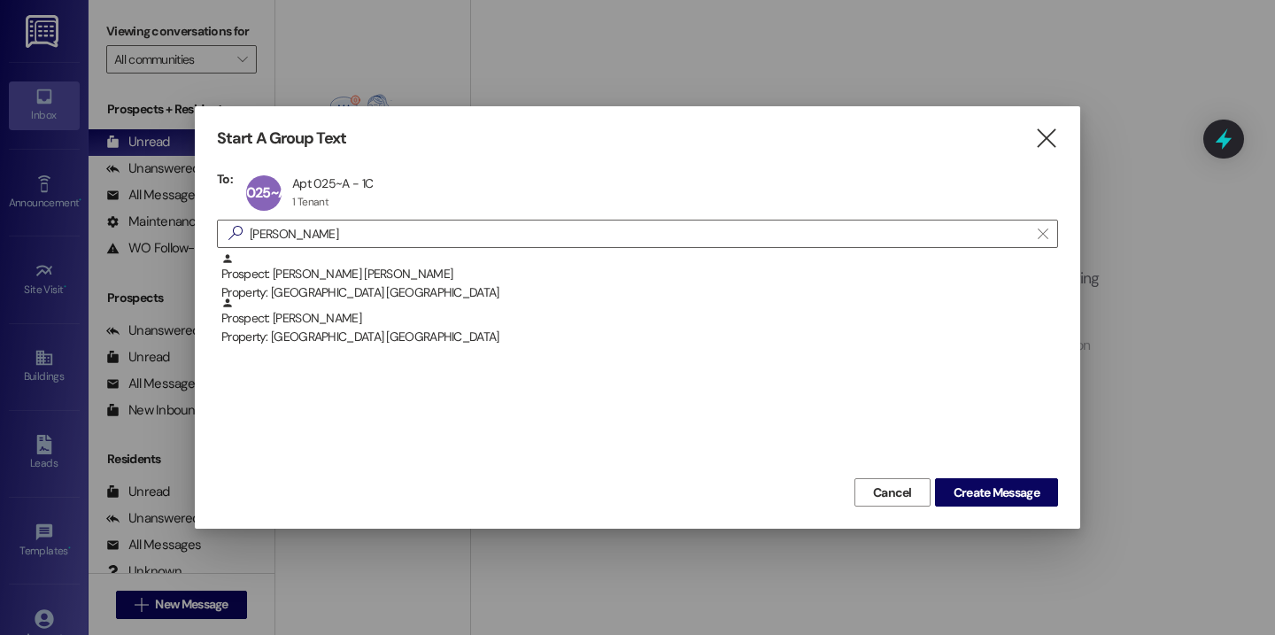
click at [1020, 507] on div "Start A Group Text  To: 025~A Apt 025~A - 1C Apt 025~A - 1C 1 Tenant 1 Tenant …" at bounding box center [637, 317] width 885 height 422
click at [1020, 506] on button "Create Message" at bounding box center [996, 492] width 123 height 28
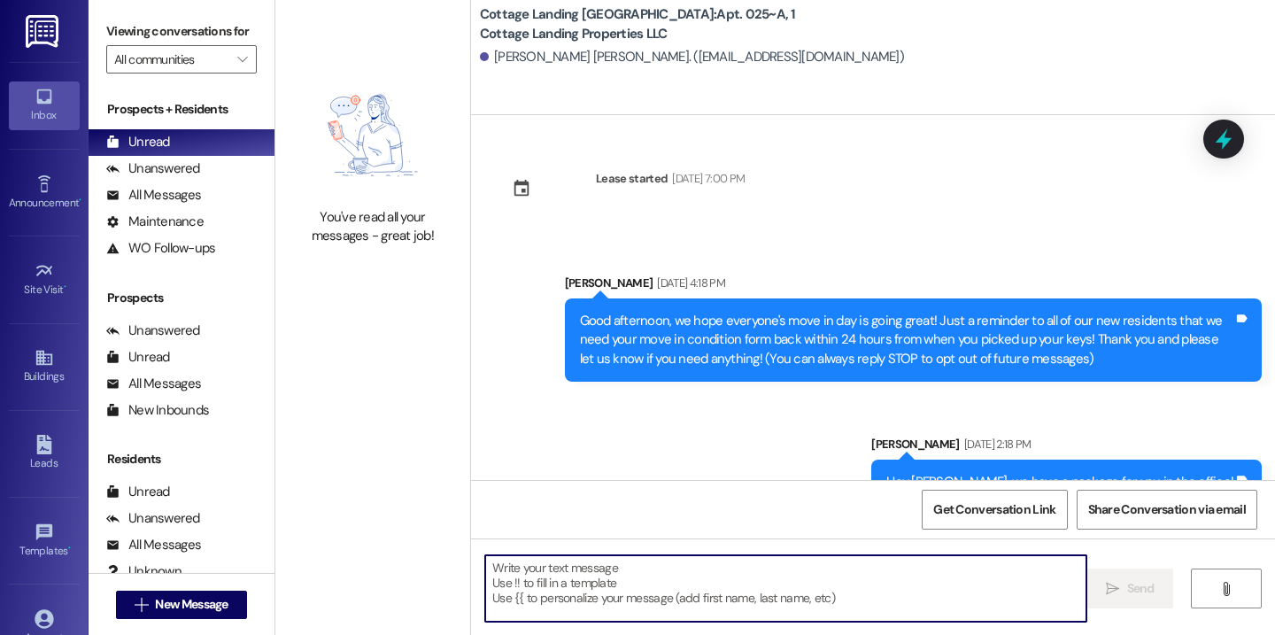
click at [574, 591] on textarea at bounding box center [785, 588] width 601 height 66
paste textarea "Hey {{first_name}}, we have a package for you in the office!"
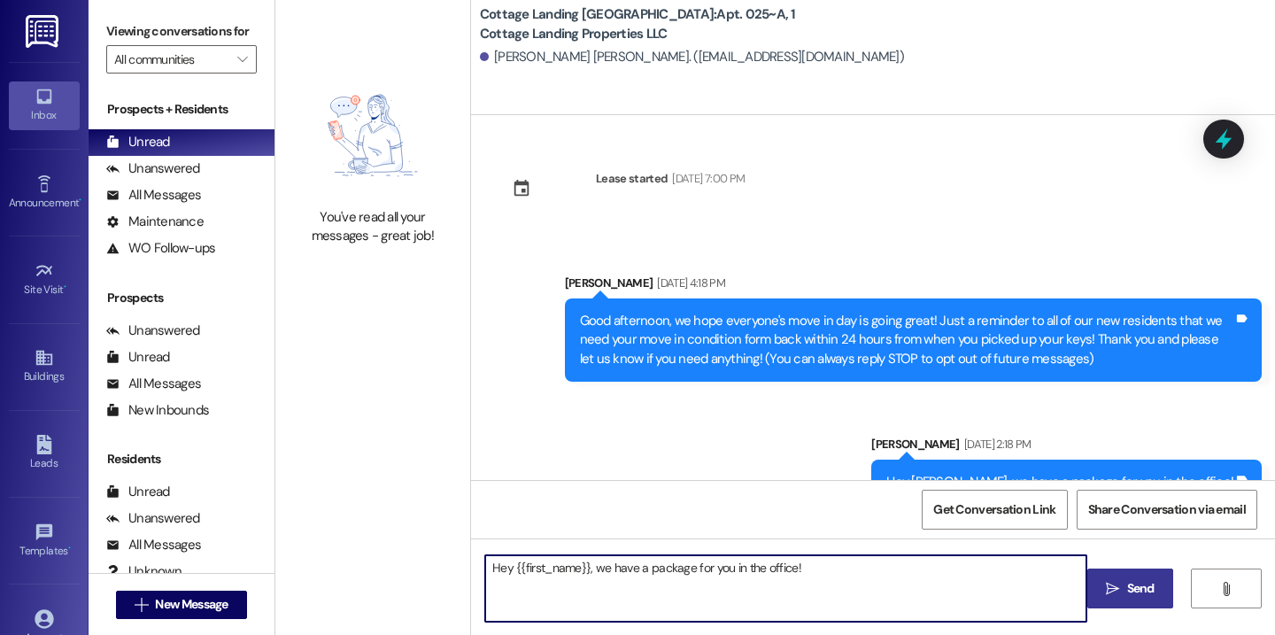
type textarea "Hey {{first_name}}, we have a package for you in the office!"
click at [1142, 581] on span "Send" at bounding box center [1140, 588] width 27 height 19
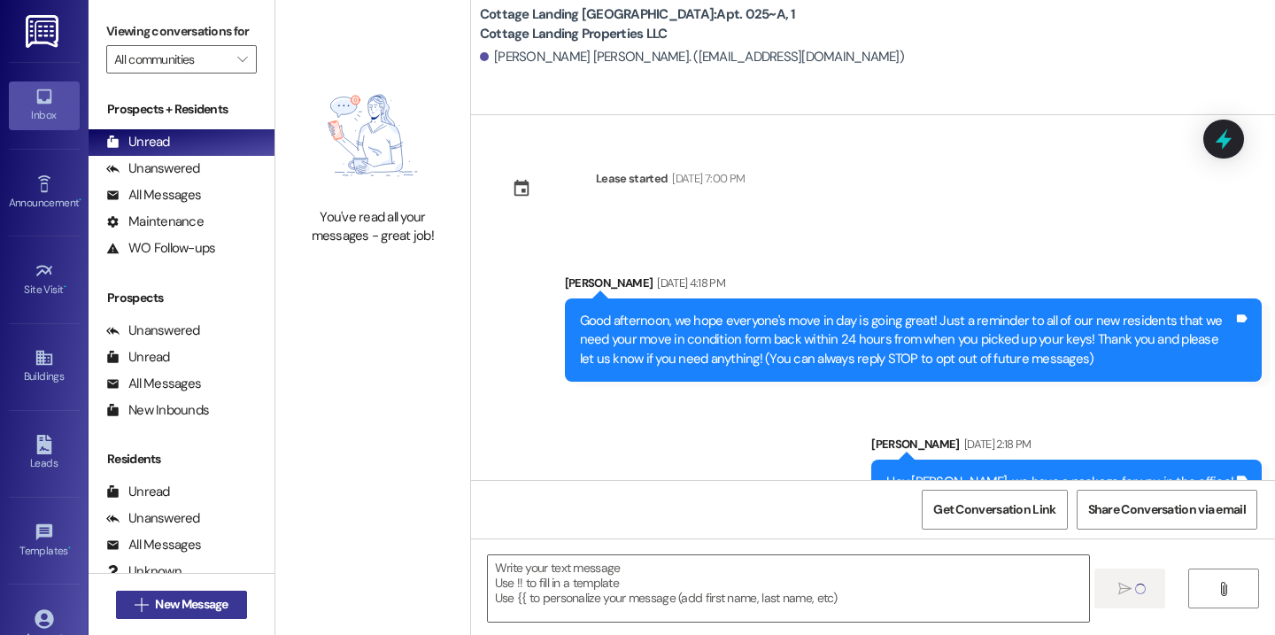
click at [224, 612] on span "New Message" at bounding box center [191, 604] width 73 height 19
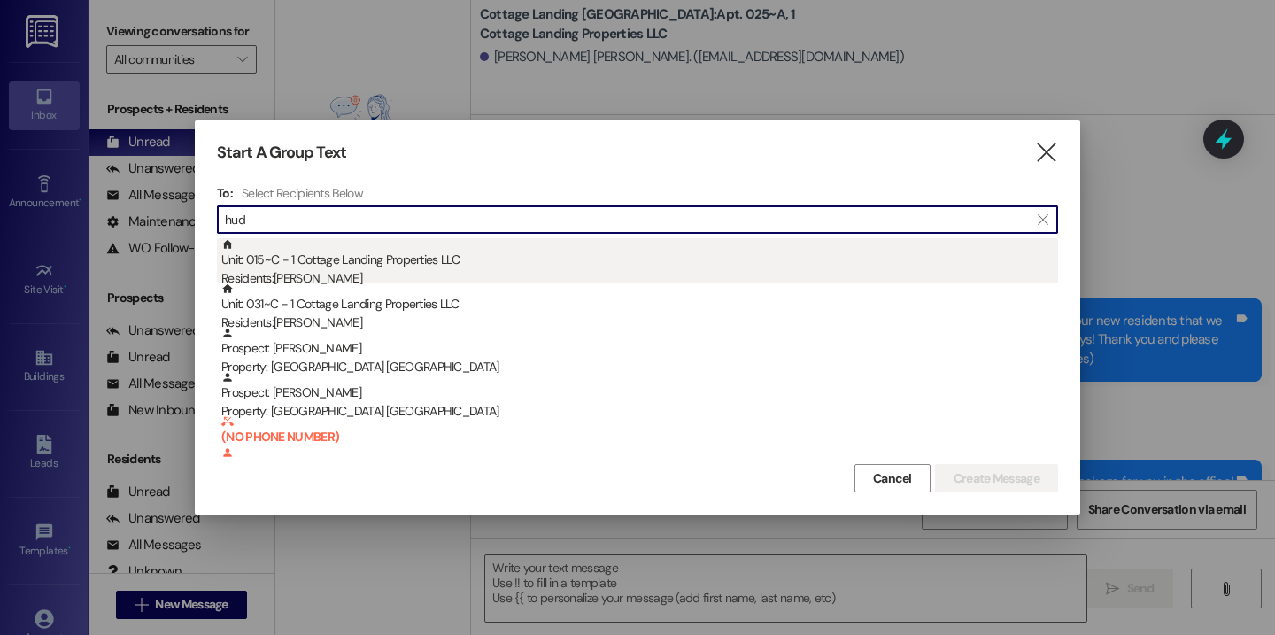
type input "hud"
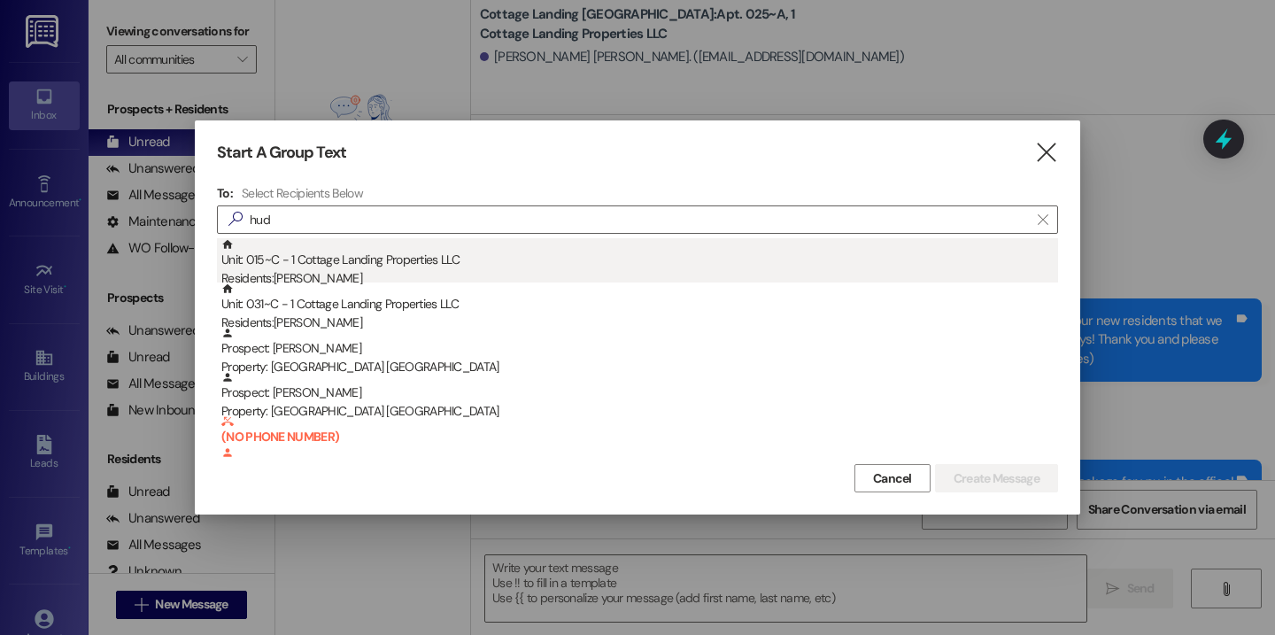
click at [334, 280] on div "Residents: Rebekah Hudson" at bounding box center [639, 278] width 837 height 19
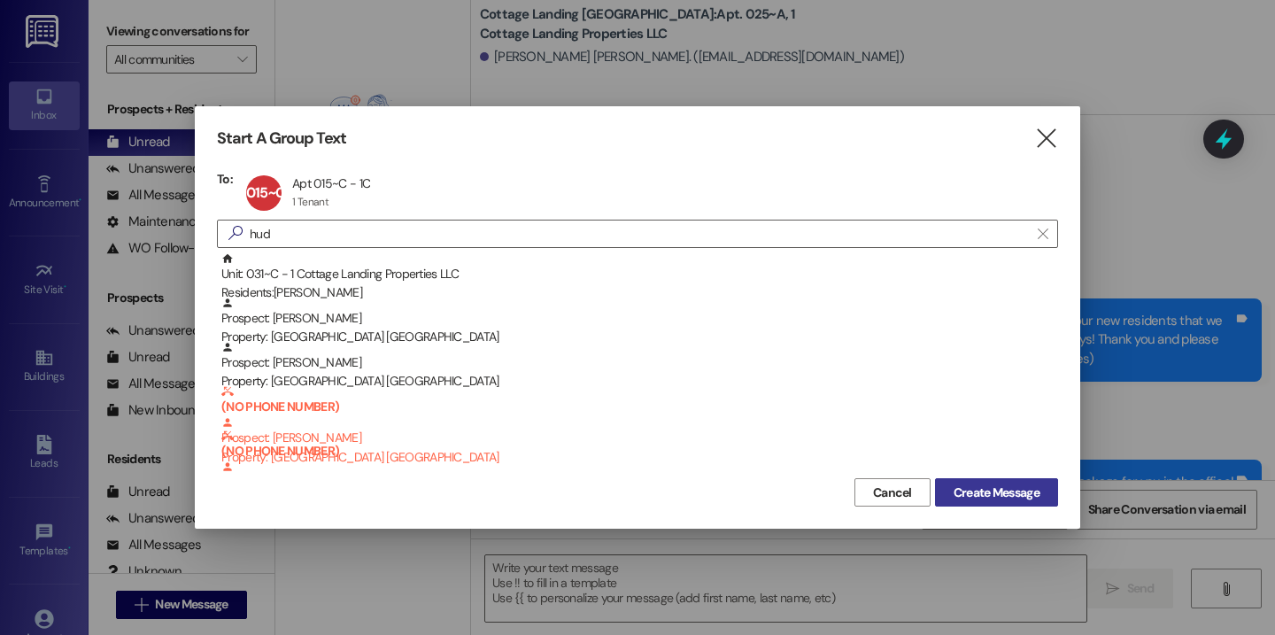
click at [996, 491] on span "Create Message" at bounding box center [997, 492] width 86 height 19
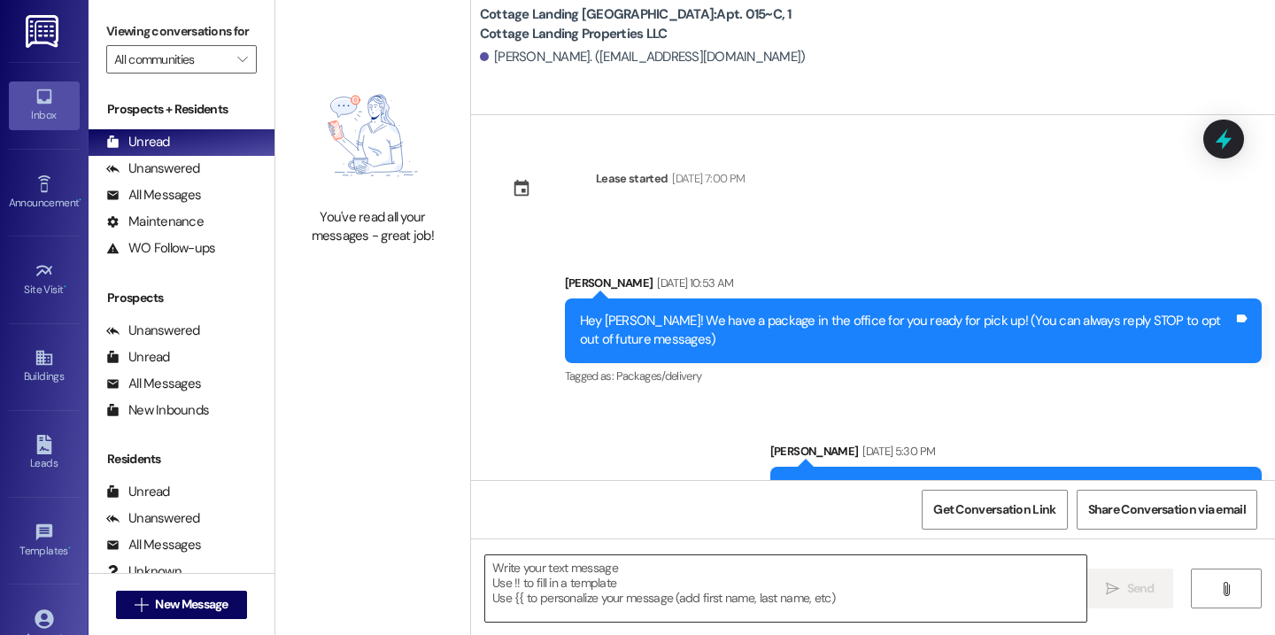
click at [537, 576] on textarea at bounding box center [785, 588] width 601 height 66
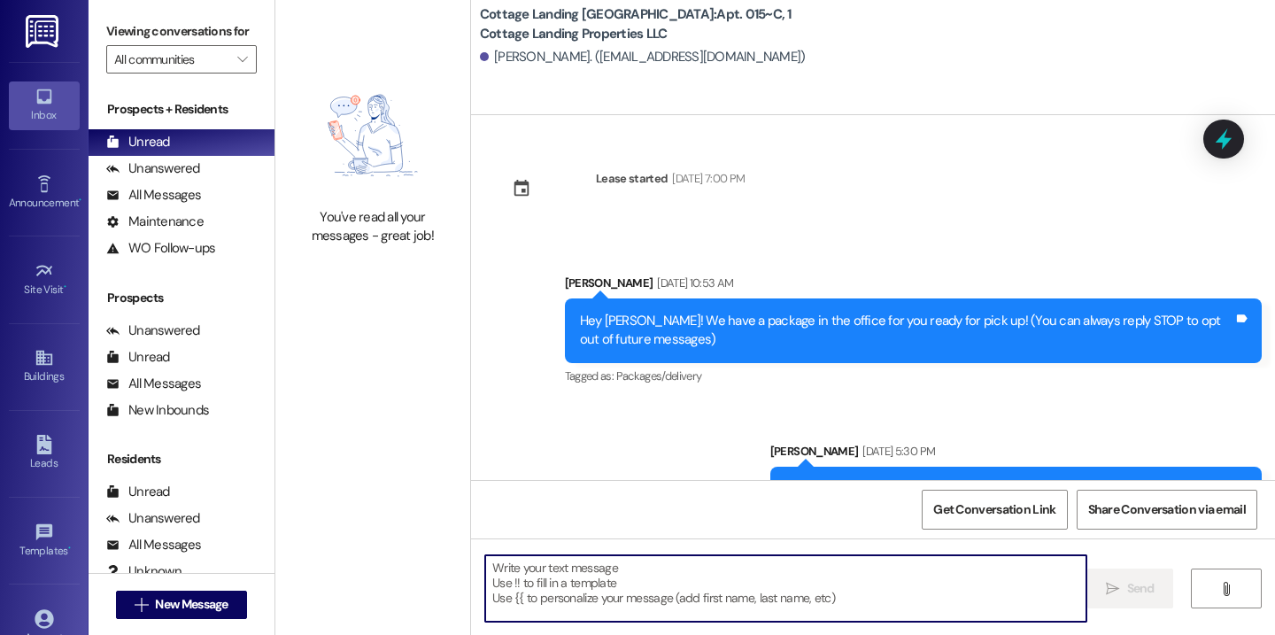
paste textarea "Hey {{first_name}}, we have a package for you in the office!"
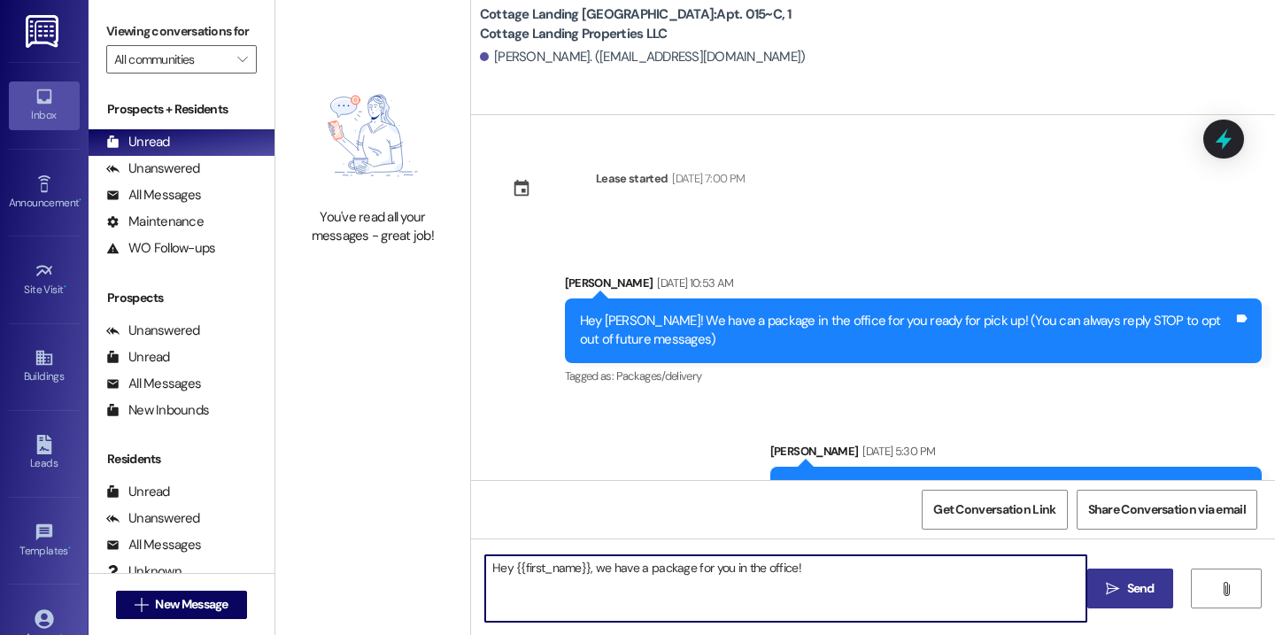
type textarea "Hey {{first_name}}, we have a package for you in the office!"
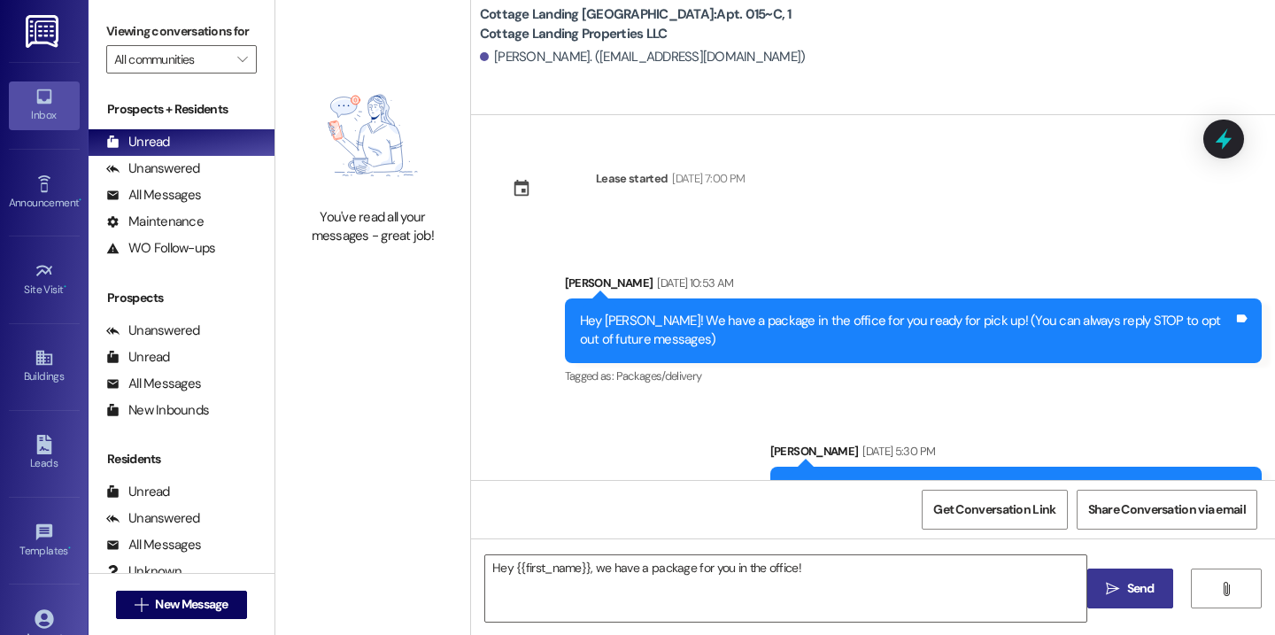
click at [1124, 579] on span "Send" at bounding box center [1141, 588] width 35 height 19
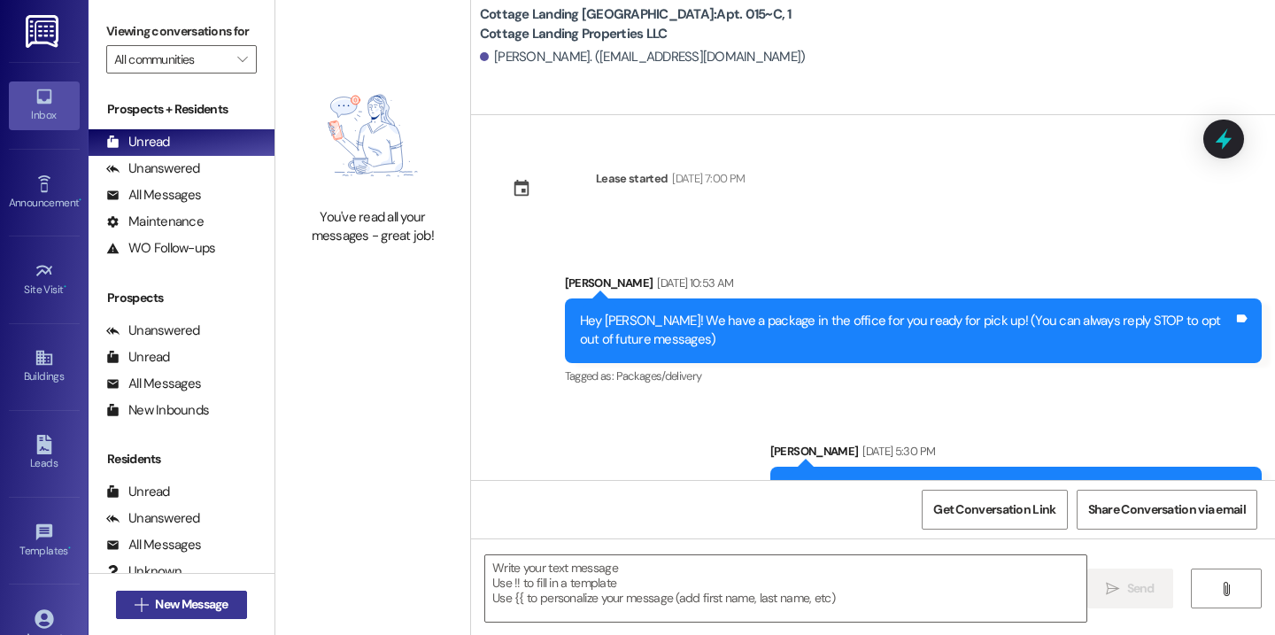
click at [204, 604] on span "New Message" at bounding box center [191, 604] width 73 height 19
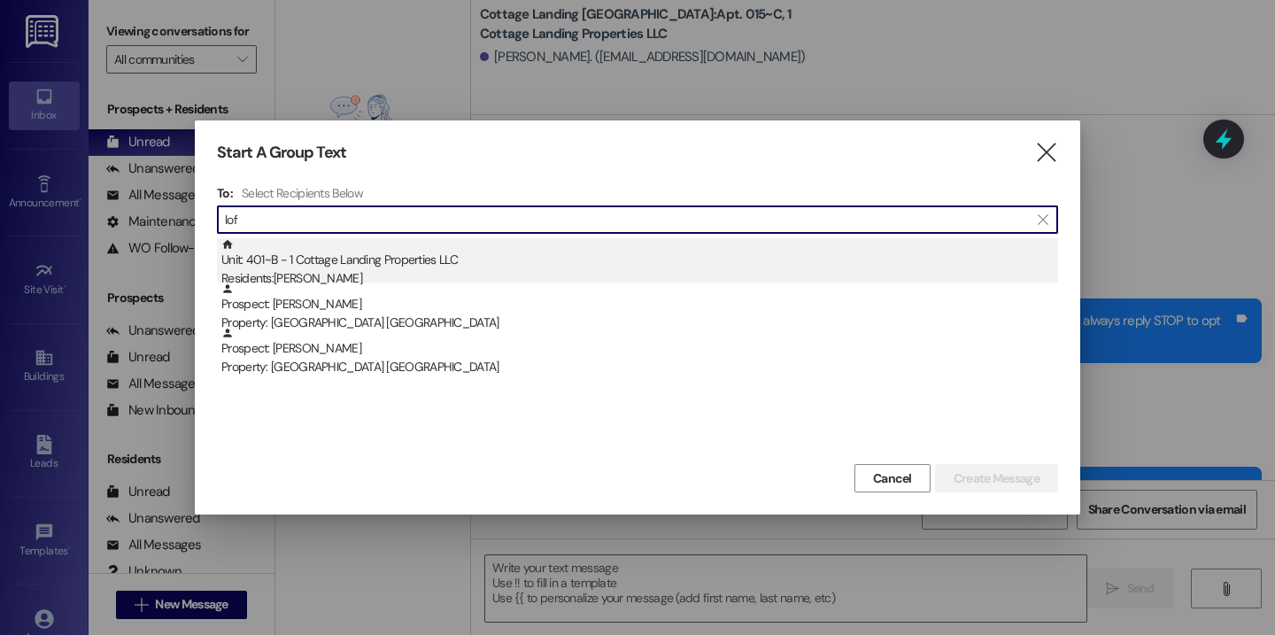
type input "lof"
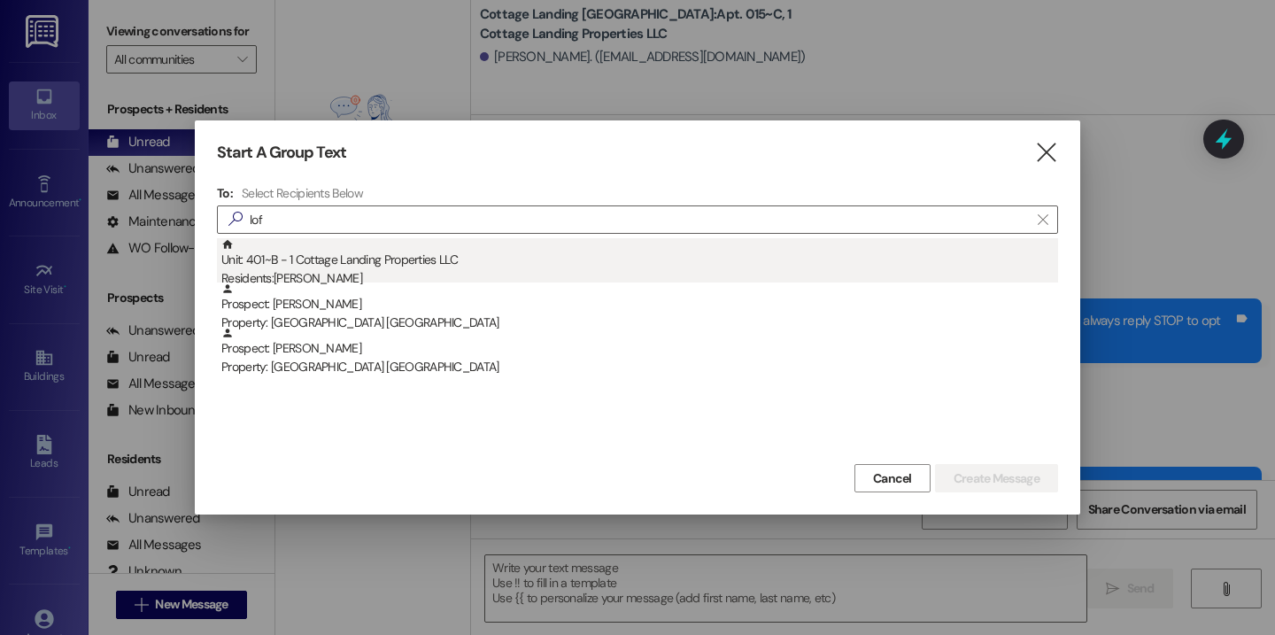
click at [397, 253] on div "Unit: 401~B - 1 Cottage Landing Properties LLC Residents: Claire Lofland" at bounding box center [639, 263] width 837 height 50
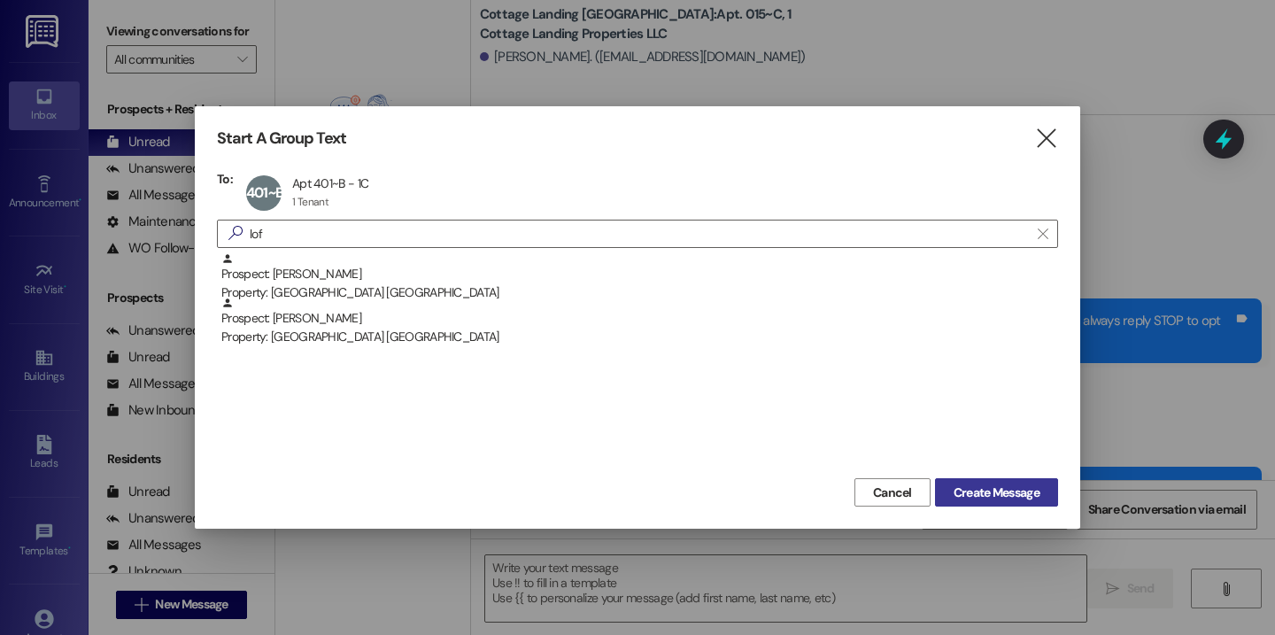
click at [1000, 495] on span "Create Message" at bounding box center [997, 492] width 86 height 19
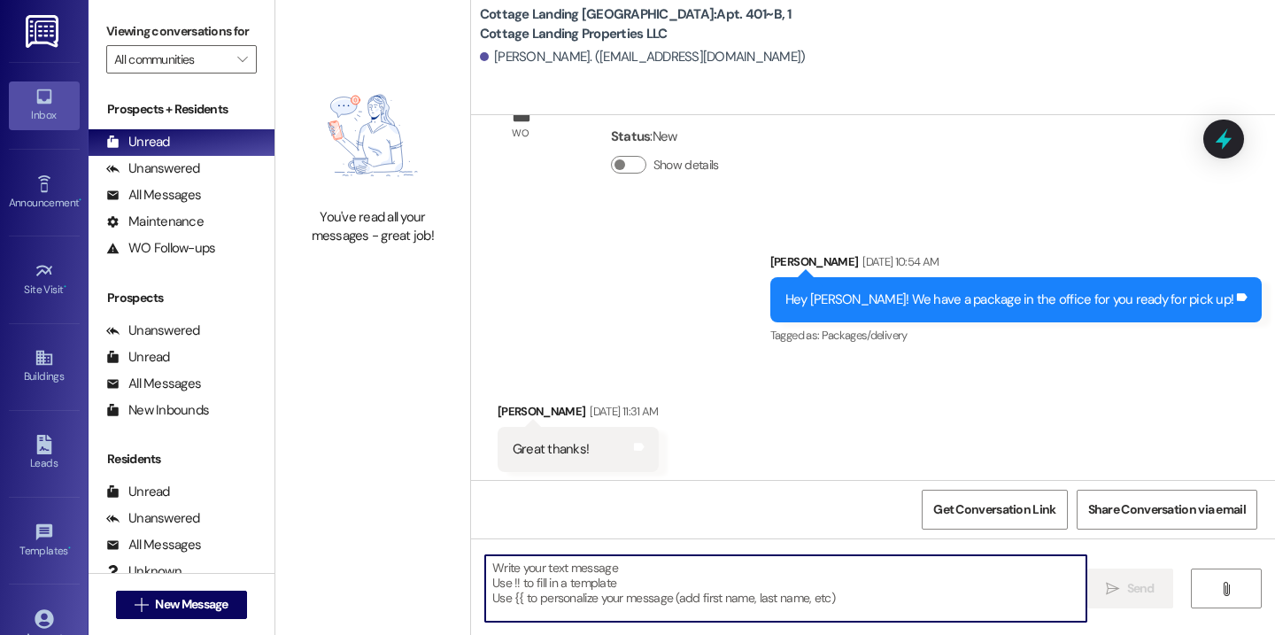
click at [610, 590] on textarea at bounding box center [785, 588] width 601 height 66
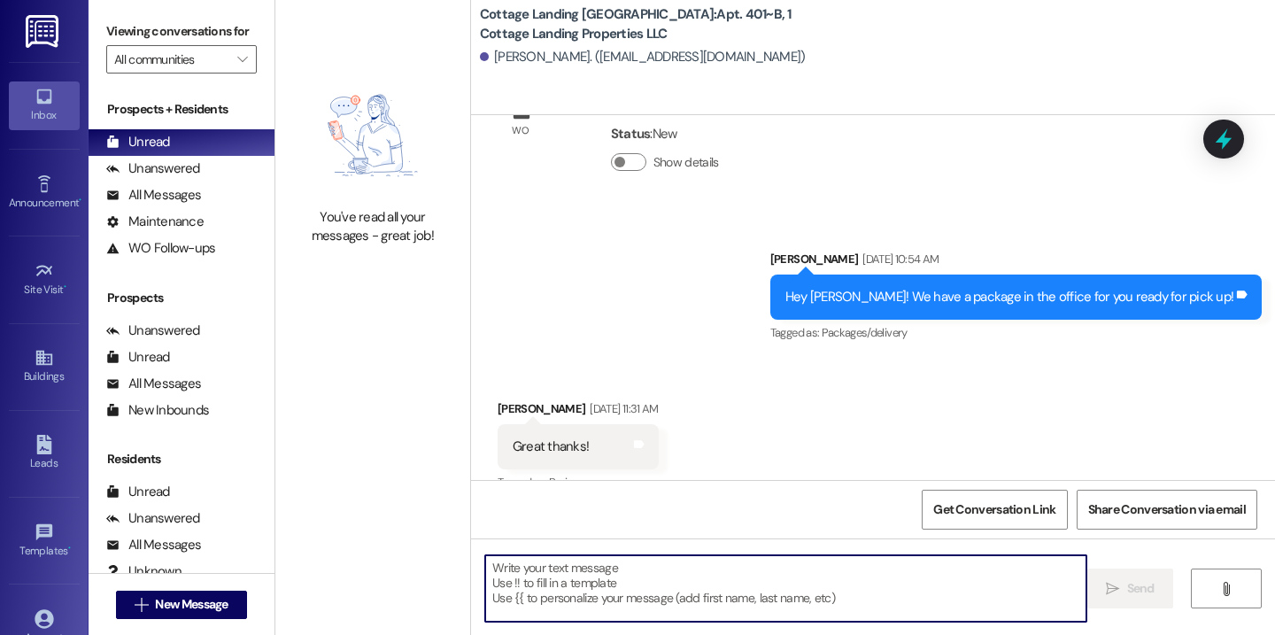
scroll to position [957, 0]
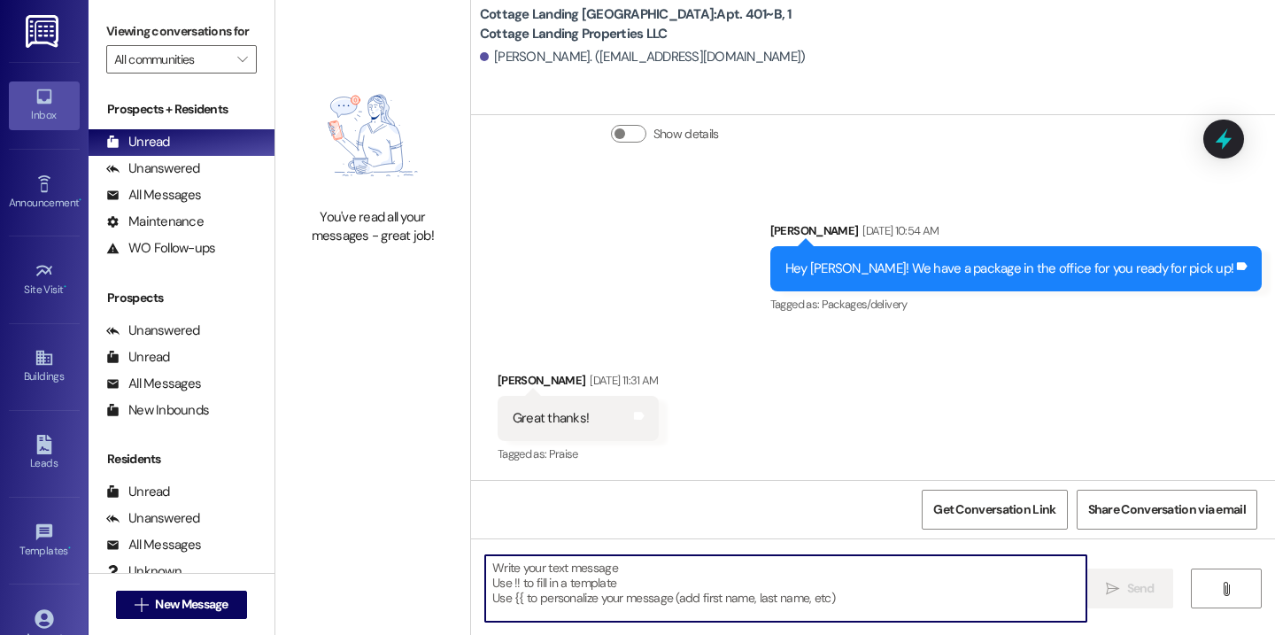
paste textarea "Hey {{first_name}}, we have a package for you in the office!"
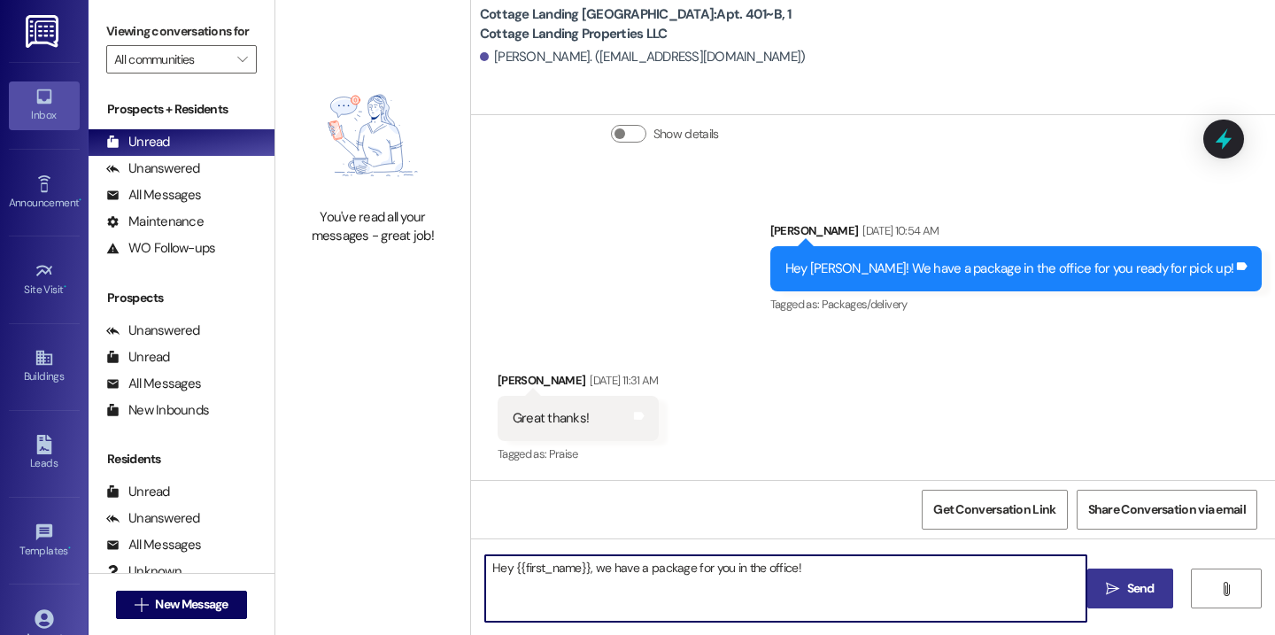
type textarea "Hey {{first_name}}, we have a package for you in the office!"
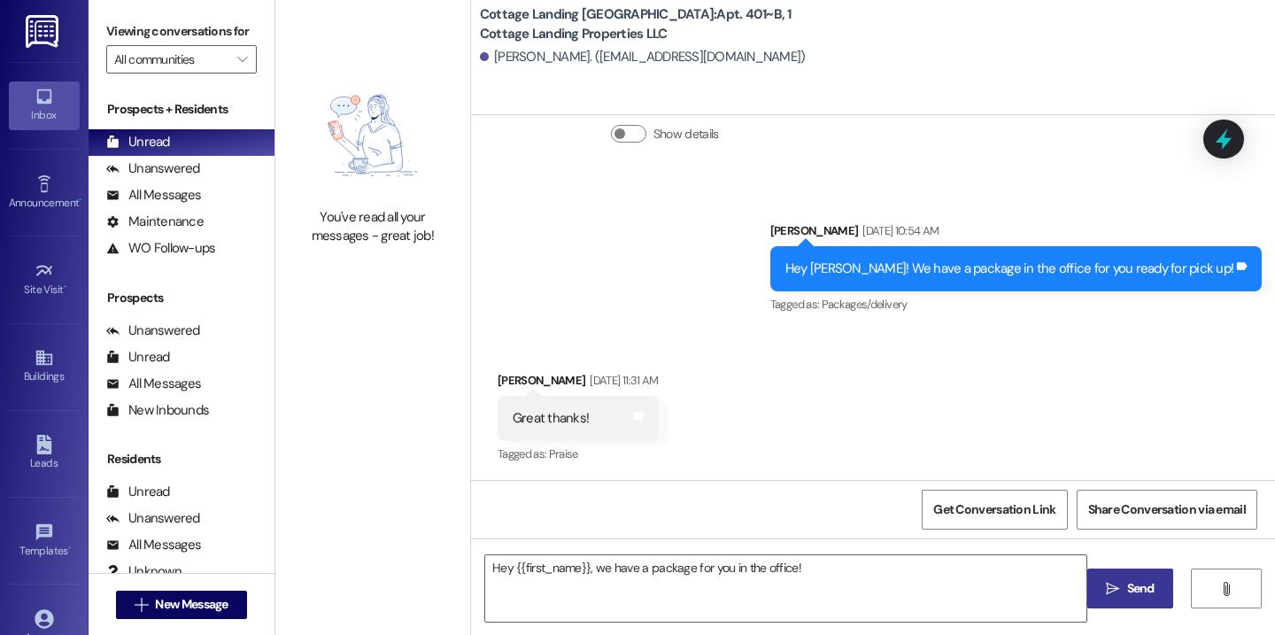
click at [1106, 595] on icon "" at bounding box center [1112, 589] width 13 height 14
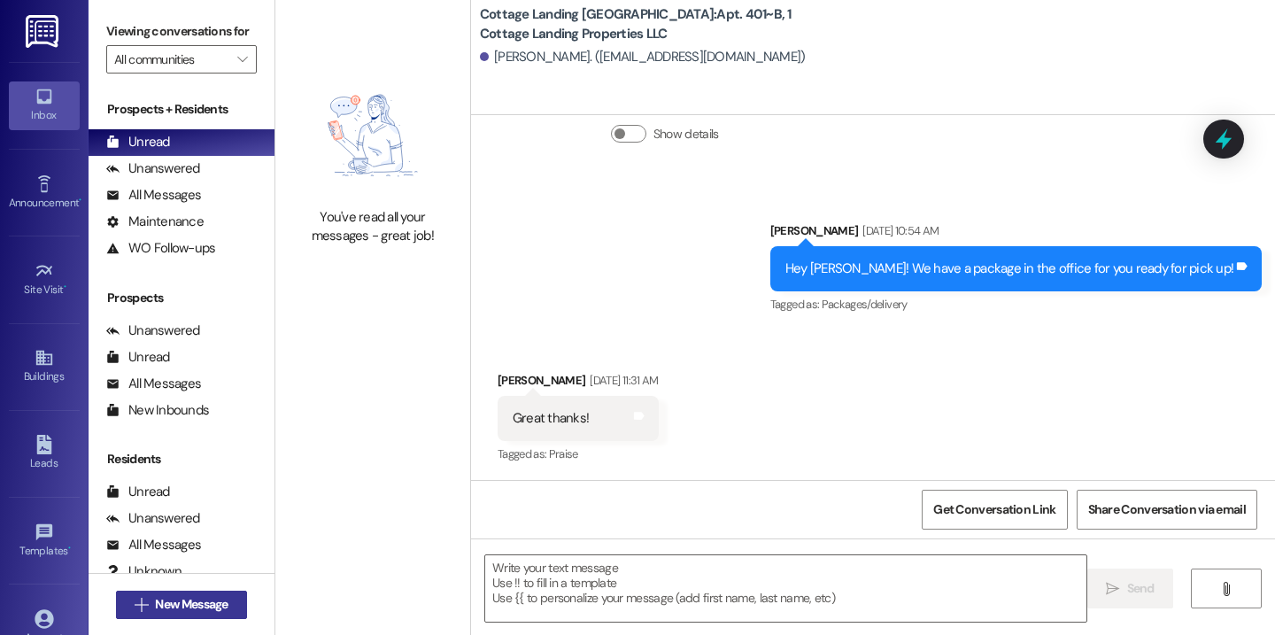
click at [156, 593] on button " New Message" at bounding box center [181, 605] width 131 height 28
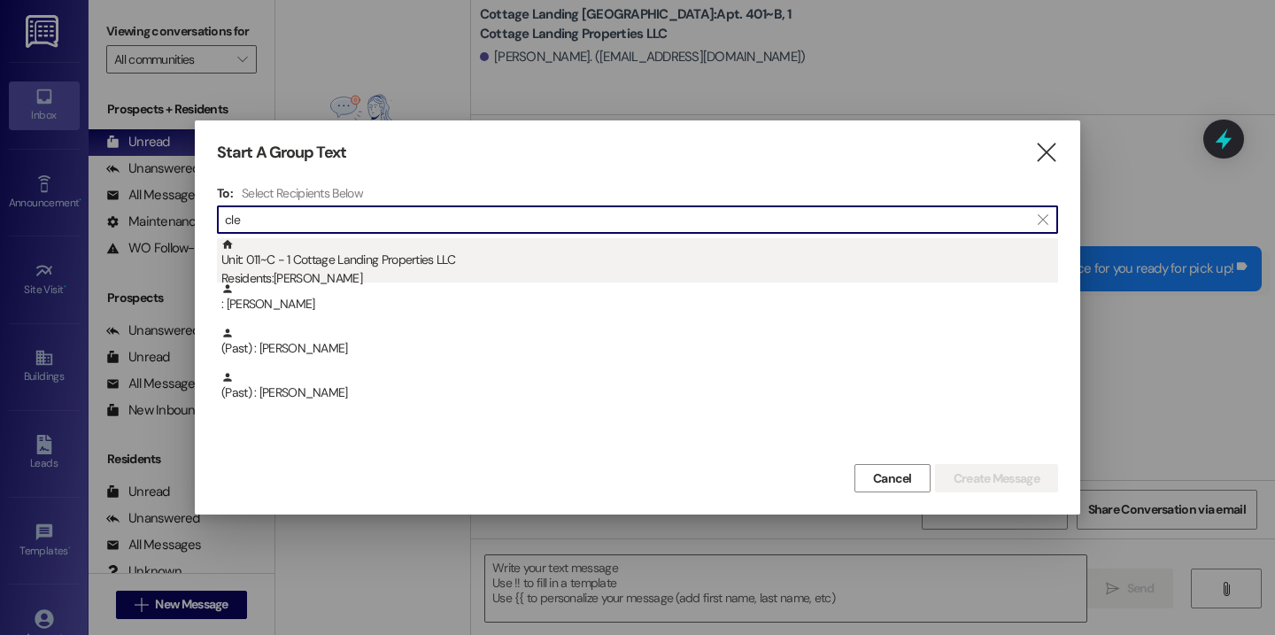
type input "cle"
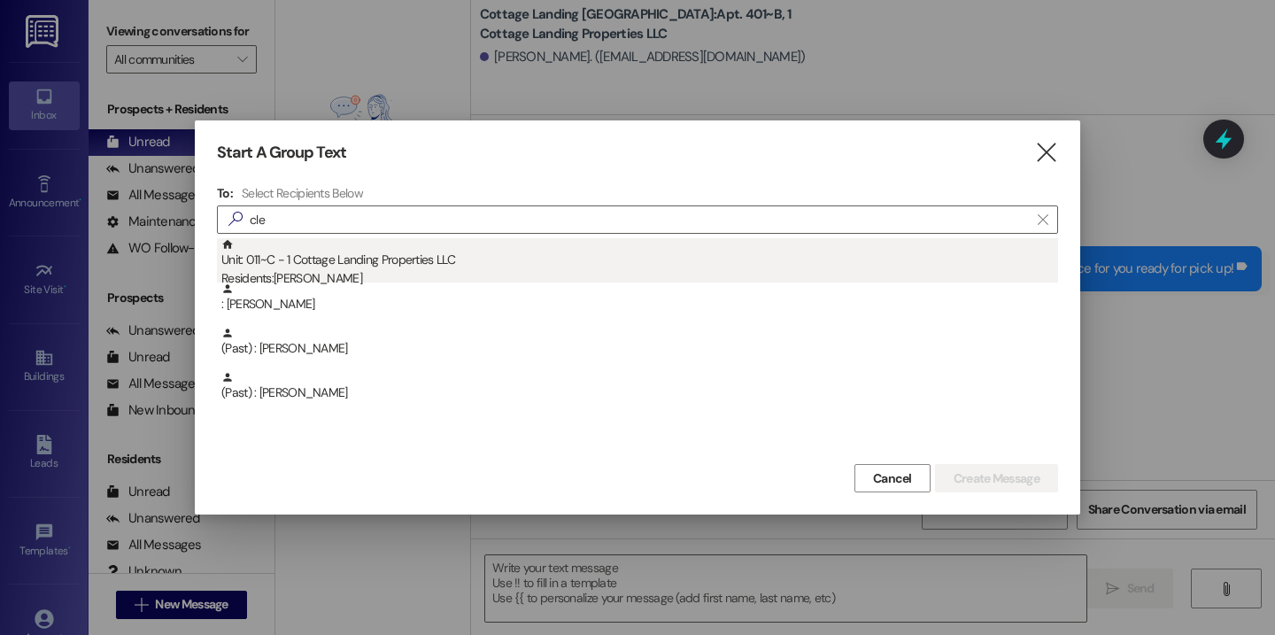
click at [372, 261] on div "Unit: 011~C - 1 Cottage Landing Properties LLC Residents: Claire Clement" at bounding box center [639, 263] width 837 height 50
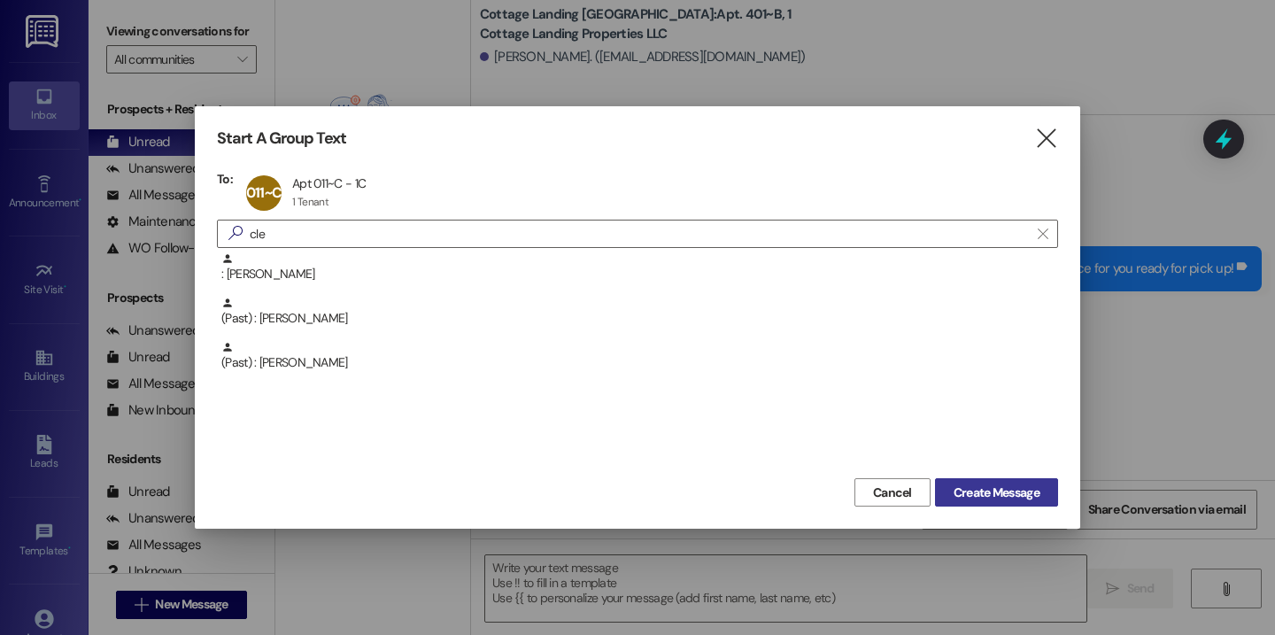
click at [1005, 490] on span "Create Message" at bounding box center [997, 492] width 86 height 19
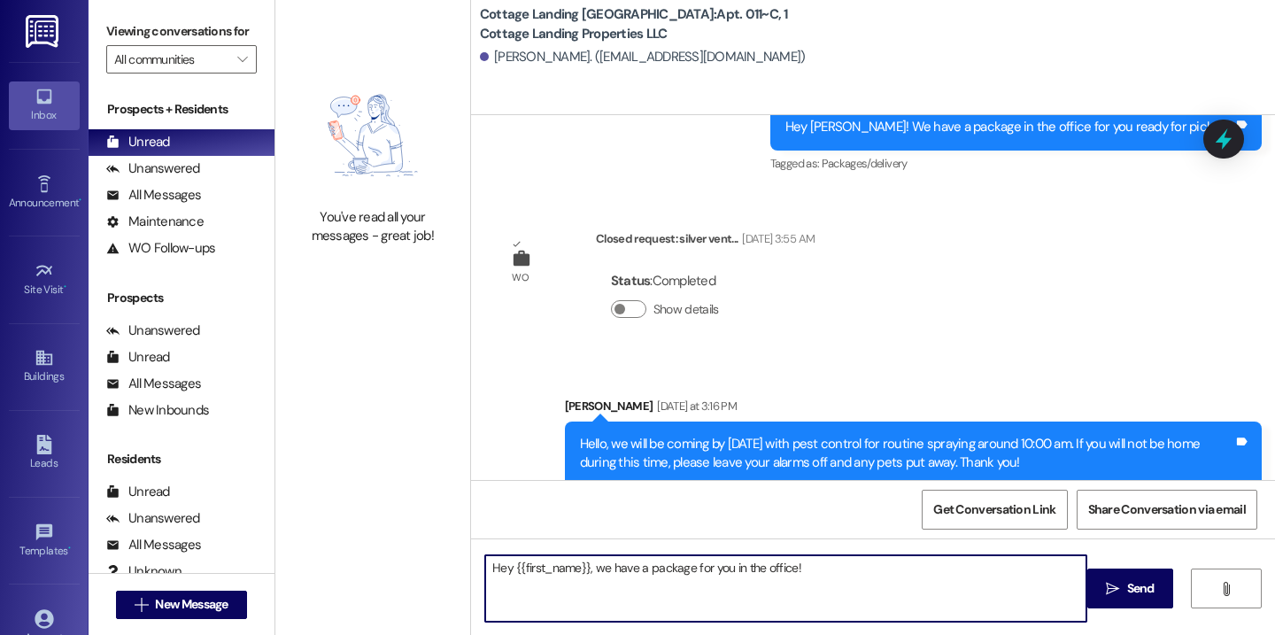
scroll to position [54147, 0]
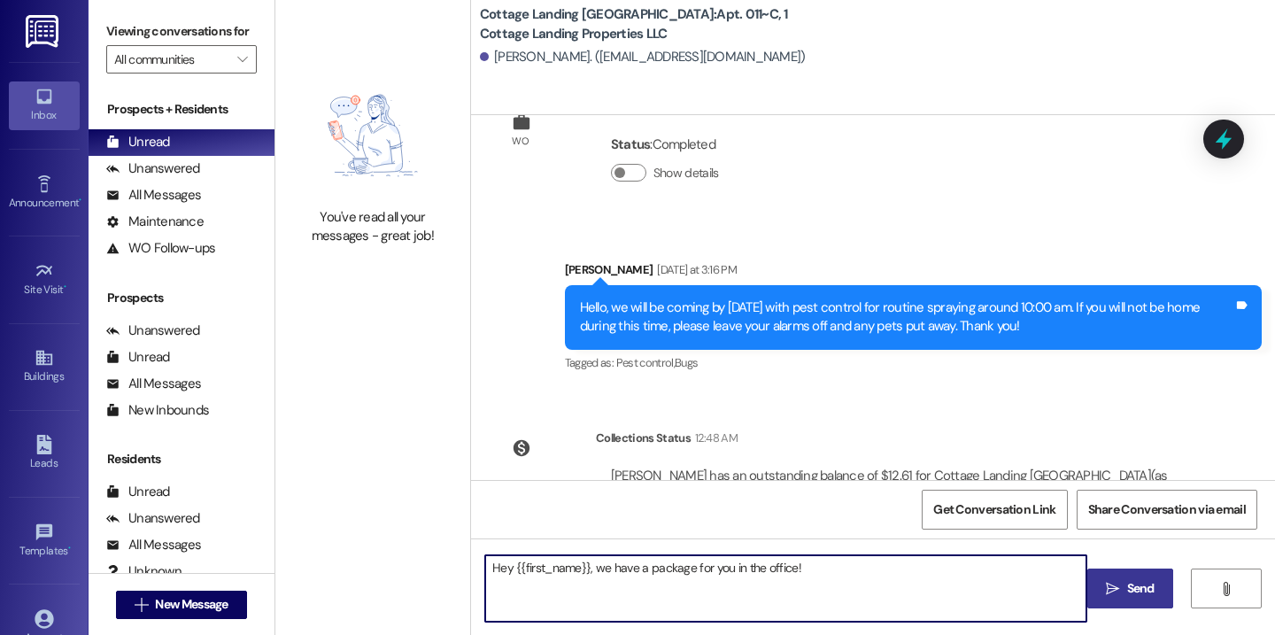
type textarea "Hey {{first_name}}, we have a package for you in the office!"
click at [1115, 600] on button " Send" at bounding box center [1130, 588] width 86 height 40
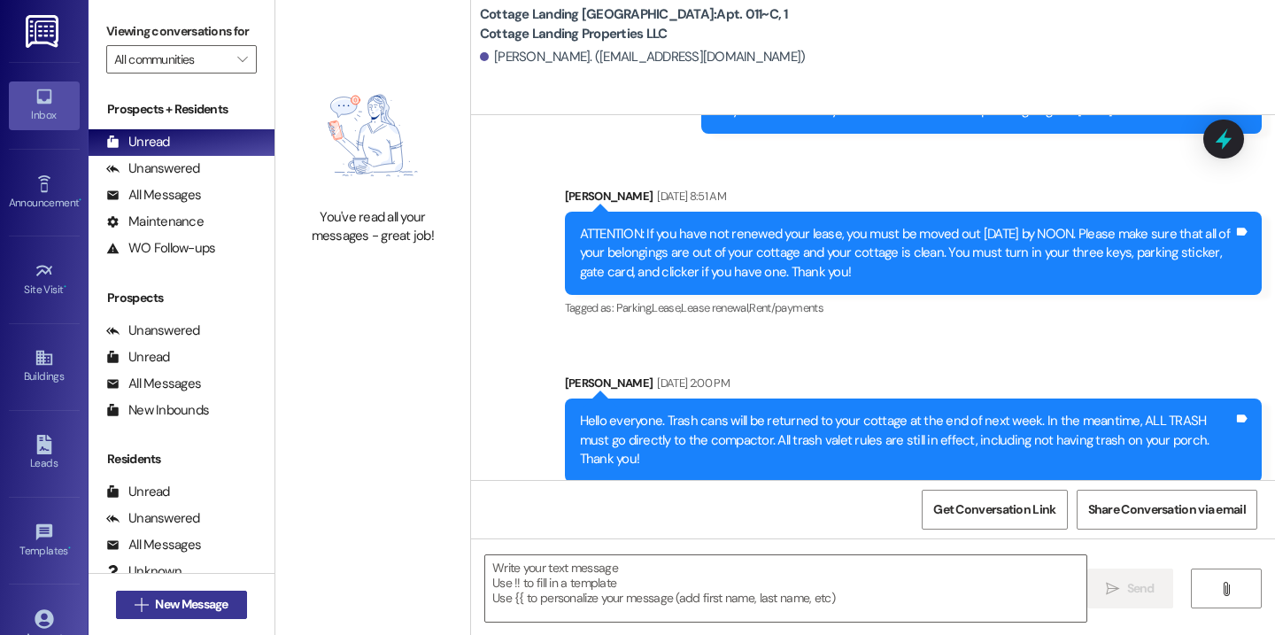
click at [228, 601] on span "New Message" at bounding box center [191, 604] width 80 height 19
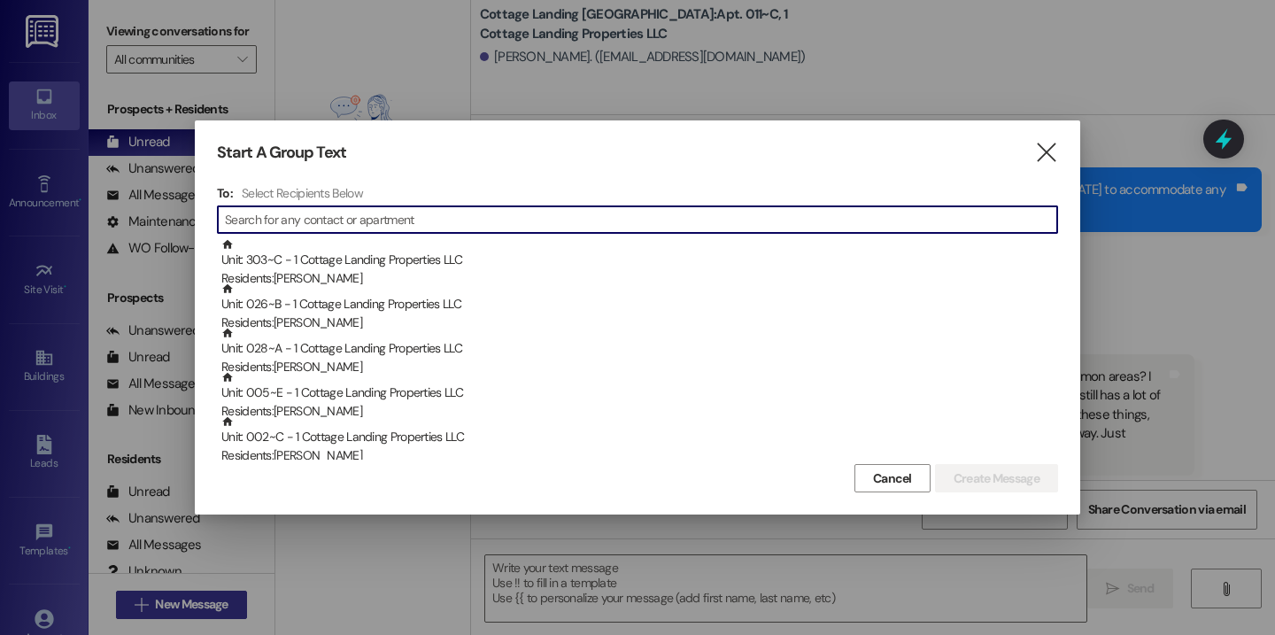
scroll to position [51997, 0]
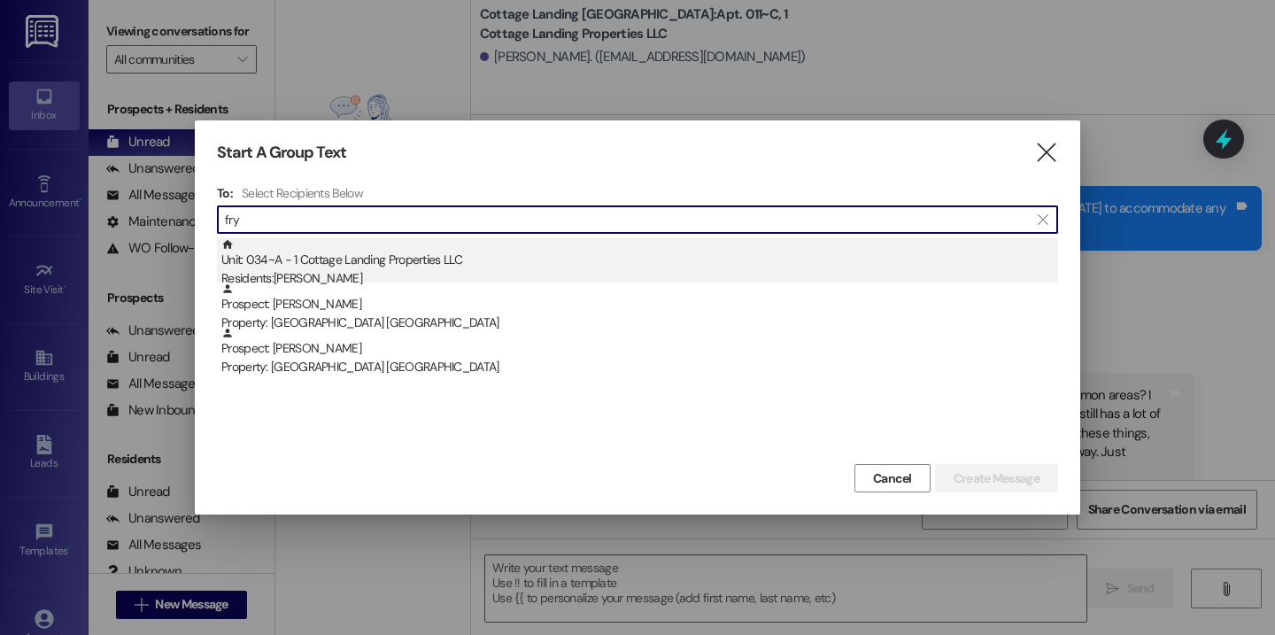
type input "fry"
click at [417, 245] on div "Unit: 034~A - 1 Cottage Landing Properties LLC Residents: Braxton Fryoux" at bounding box center [639, 263] width 837 height 50
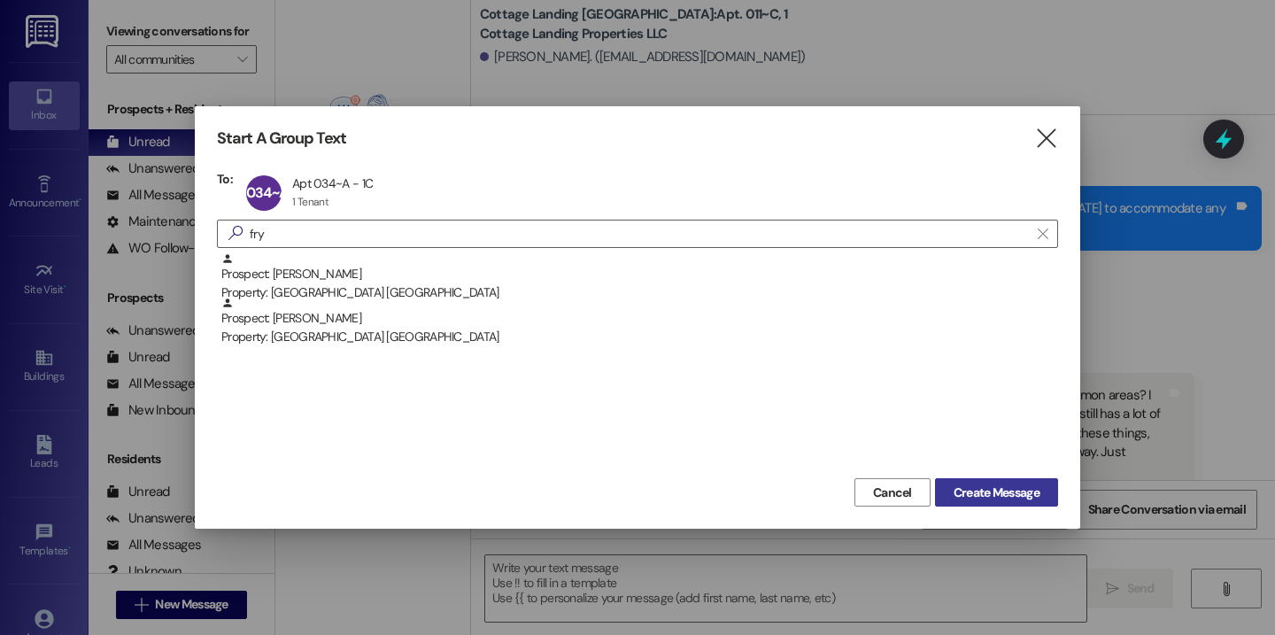
click at [1006, 488] on span "Create Message" at bounding box center [997, 492] width 86 height 19
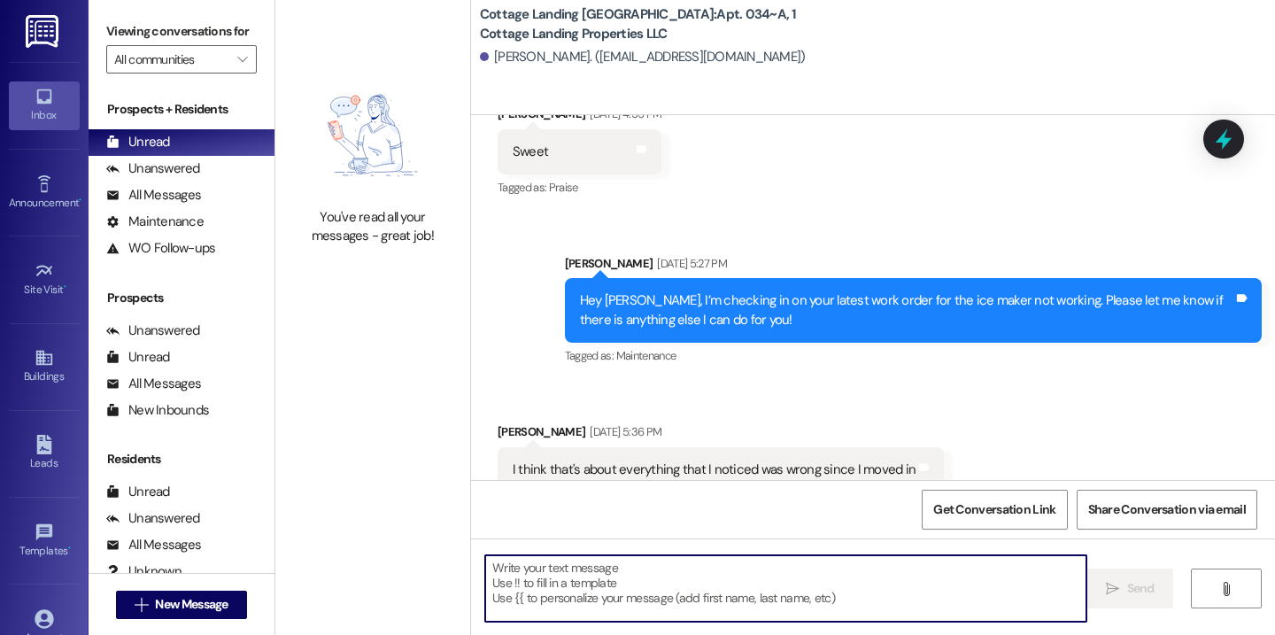
click at [628, 598] on textarea at bounding box center [785, 588] width 601 height 66
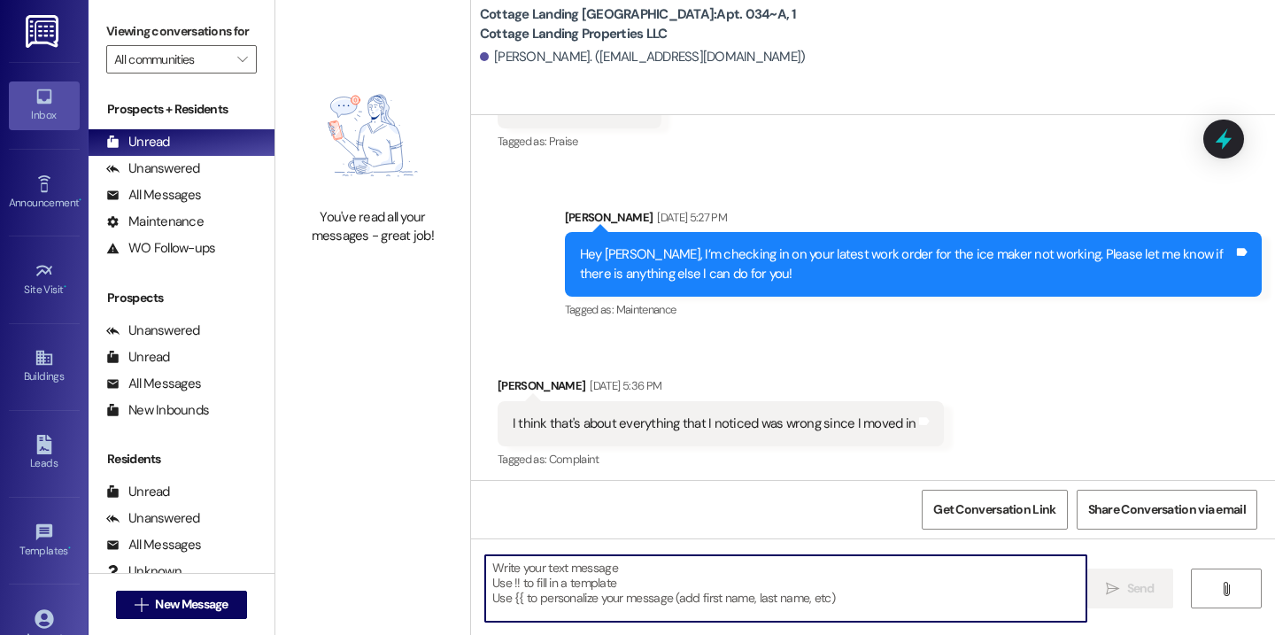
scroll to position [2106, 0]
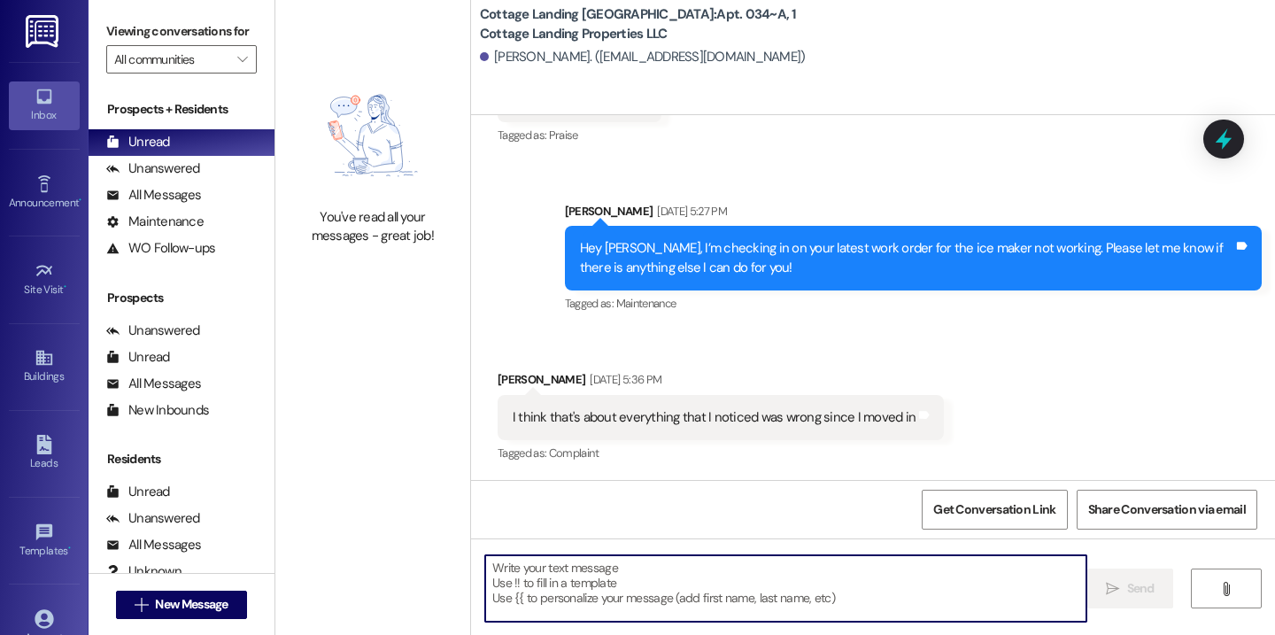
paste textarea "Hey {{first_name}}, we have a package for you in the office!"
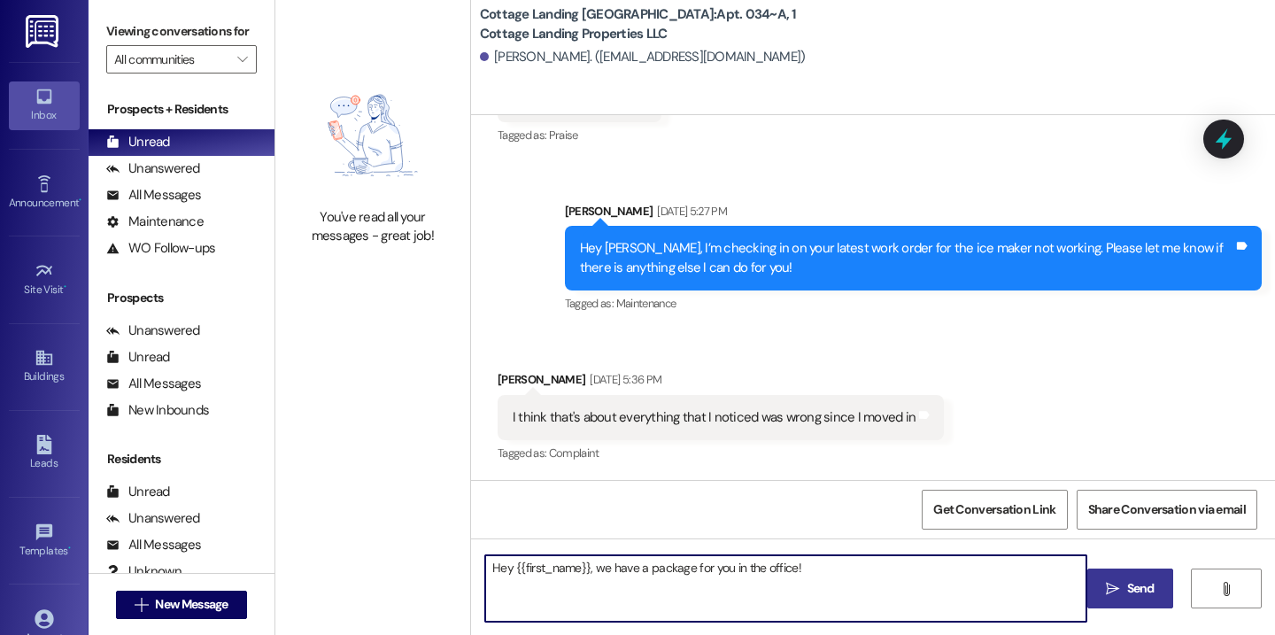
type textarea "Hey {{first_name}}, we have a package for you in the office!"
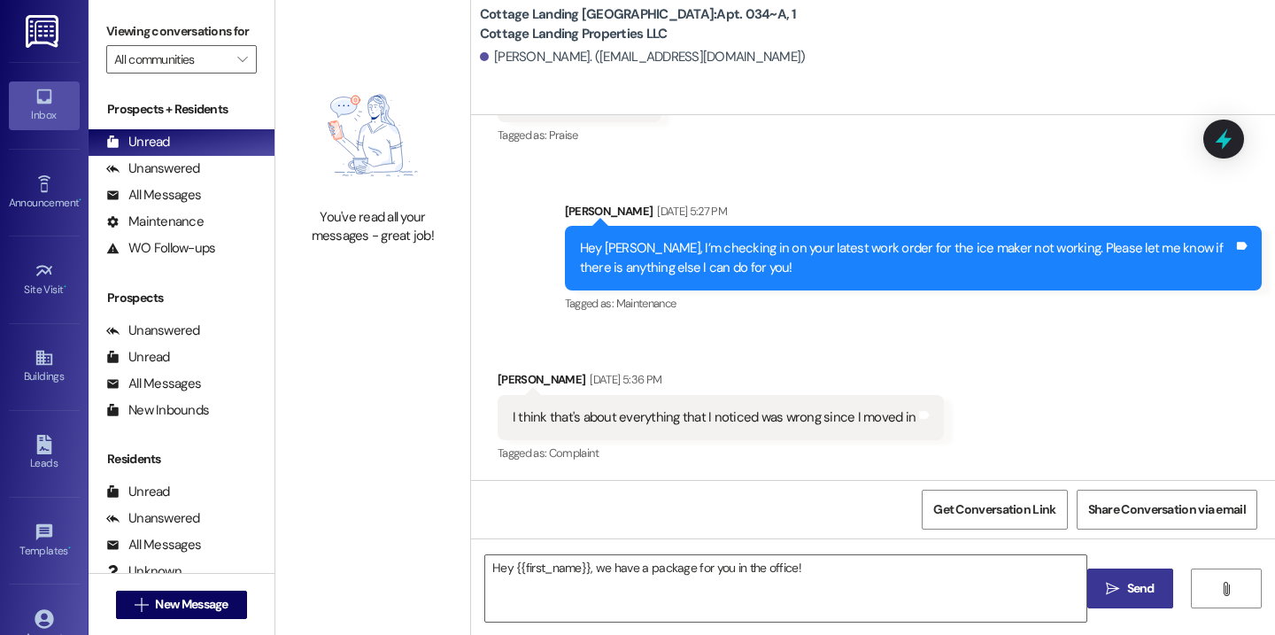
click at [1127, 592] on span "Send" at bounding box center [1140, 588] width 27 height 19
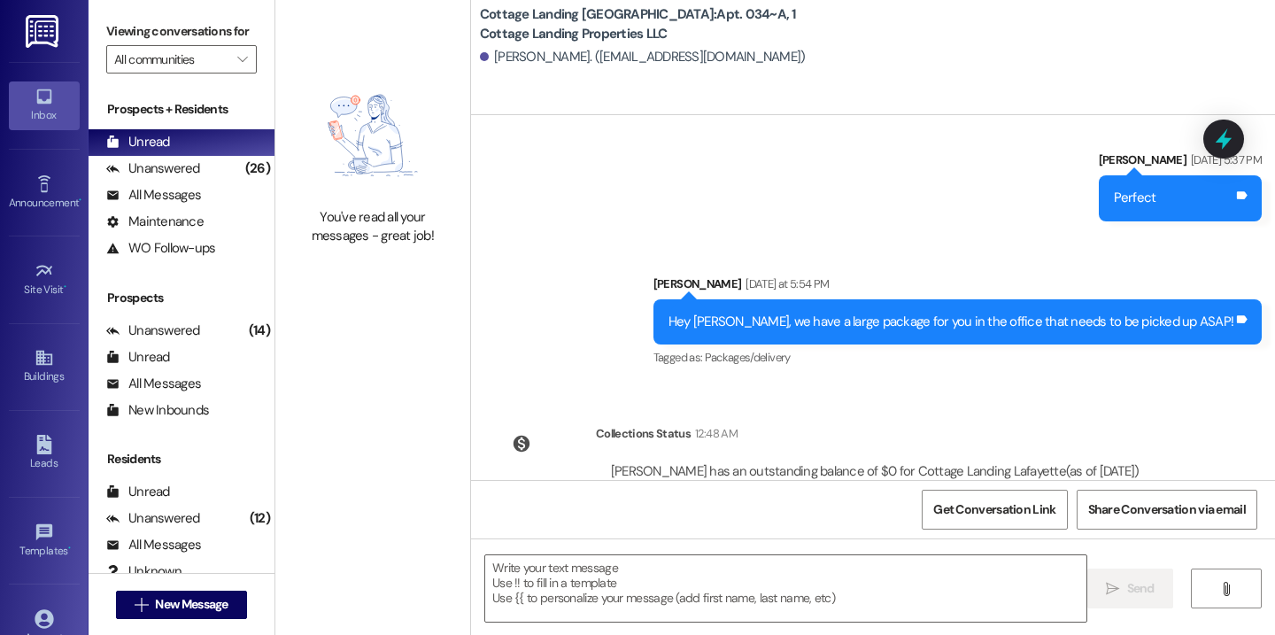
scroll to position [2665, 0]
